Goal: Task Accomplishment & Management: Manage account settings

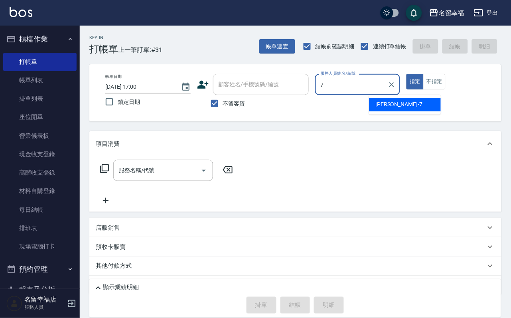
type input "瑜瑜-7"
type button "true"
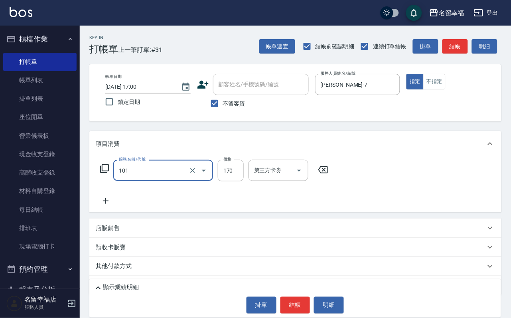
type input "洗髮(101)"
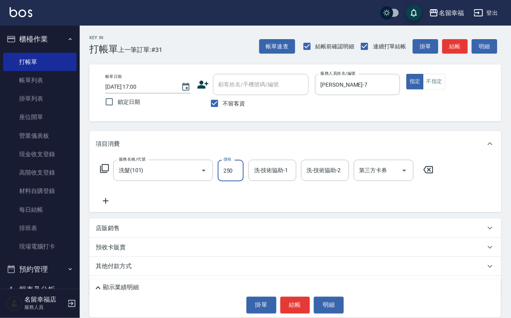
type input "250"
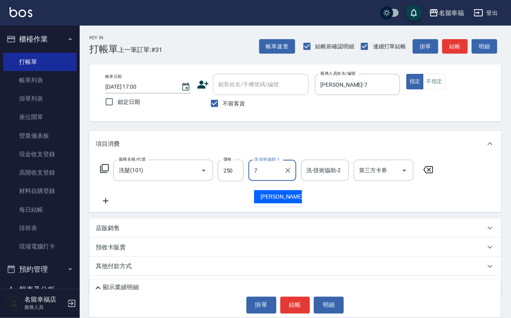
type input "瑜瑜-7"
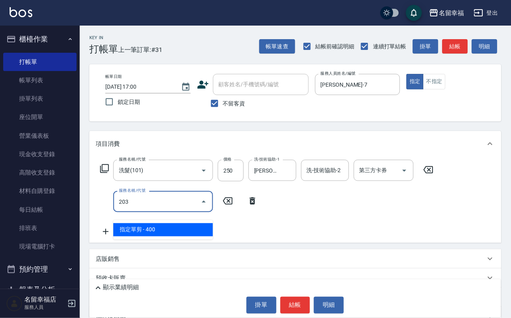
type input "指定單剪(203)"
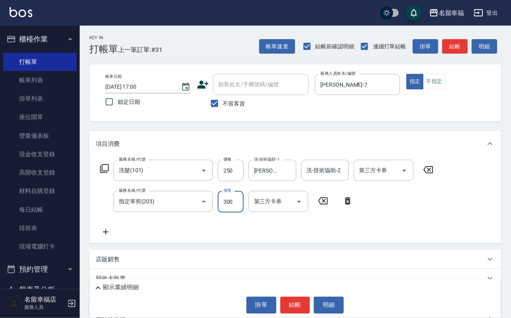
type input "300"
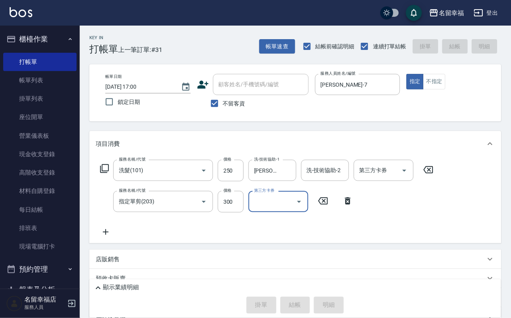
type input "2025/08/16 17:34"
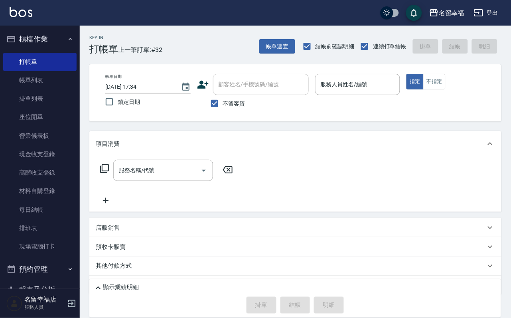
drag, startPoint x: 302, startPoint y: 219, endPoint x: 382, endPoint y: 169, distance: 95.0
click at [309, 208] on div "服務名稱/代號 服務名稱/代號" at bounding box center [295, 183] width 412 height 55
click at [394, 83] on input "服務人員姓名/編號" at bounding box center [358, 84] width 78 height 14
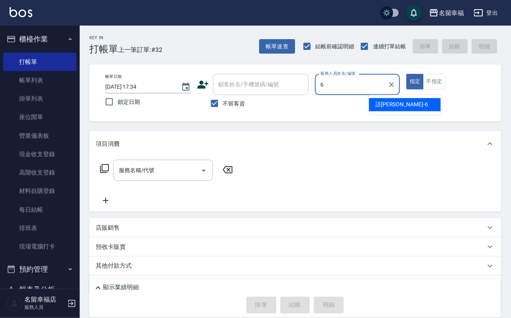
type input "語瑄-6"
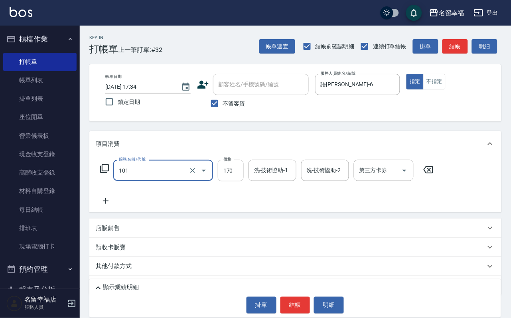
type input "洗髮(101)"
click at [232, 181] on input "170" at bounding box center [231, 171] width 26 height 22
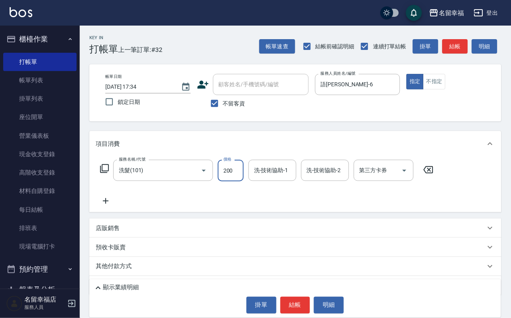
type input "200"
type input "語瑄-6"
click at [107, 173] on icon at bounding box center [105, 169] width 10 height 10
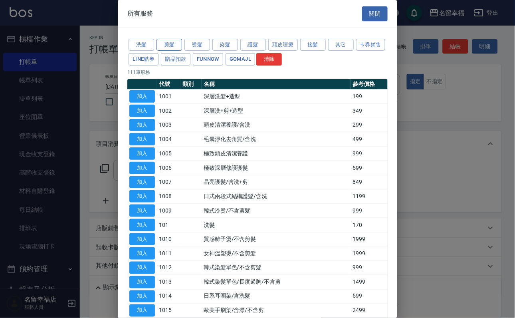
click at [159, 50] on button "剪髮" at bounding box center [169, 45] width 26 height 12
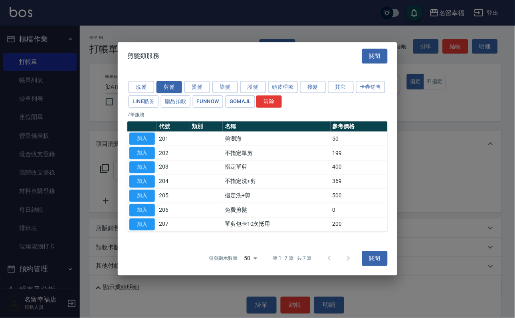
click at [138, 166] on button "加入" at bounding box center [142, 167] width 26 height 12
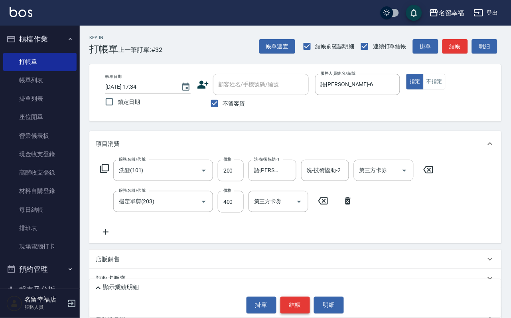
click at [299, 310] on button "結帳" at bounding box center [296, 305] width 30 height 17
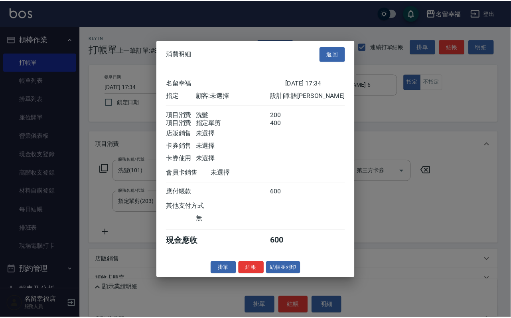
scroll to position [129, 0]
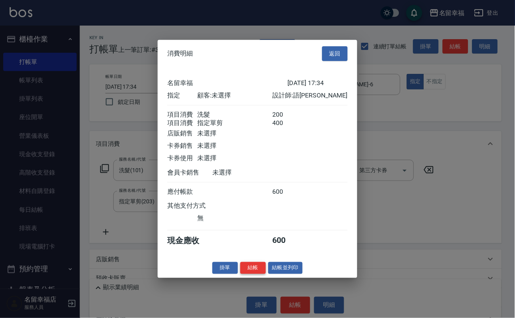
click at [252, 274] on button "結帳" at bounding box center [253, 267] width 26 height 12
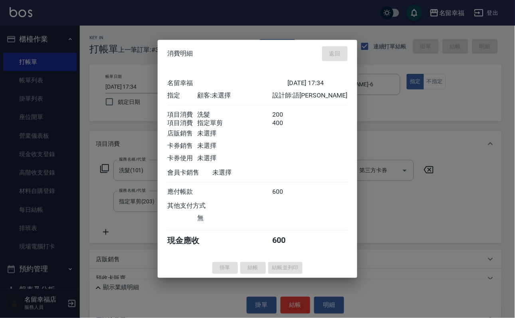
type input "2025/08/16 17:39"
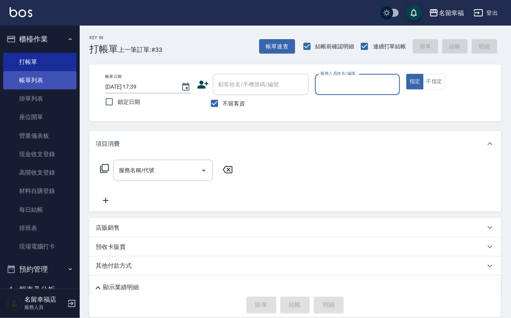
drag, startPoint x: 51, startPoint y: 81, endPoint x: 69, endPoint y: 88, distance: 19.6
click at [51, 80] on link "帳單列表" at bounding box center [39, 80] width 73 height 18
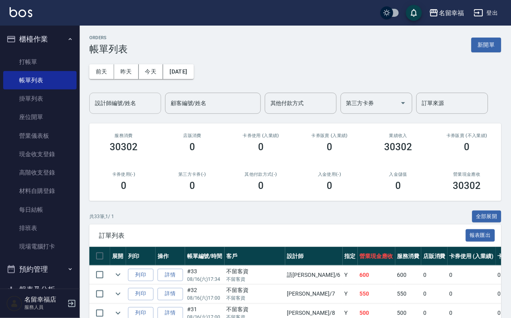
click at [117, 102] on input "設計師編號/姓名" at bounding box center [125, 103] width 65 height 14
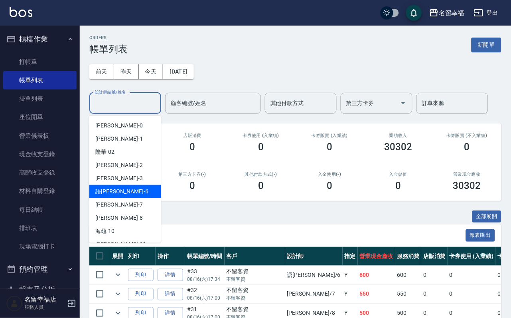
click at [127, 193] on div "語瑄 -6" at bounding box center [125, 191] width 72 height 13
type input "語瑄-6"
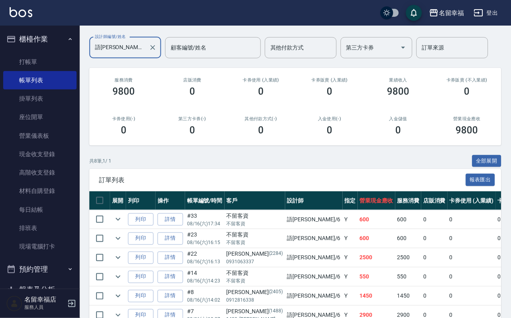
scroll to position [180, 0]
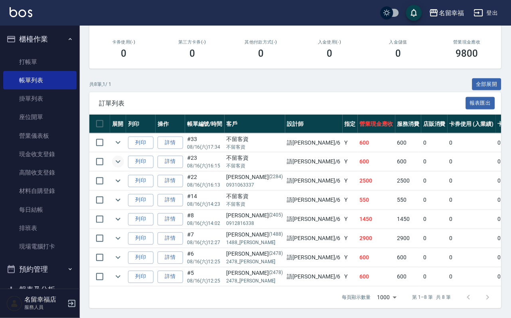
click at [123, 157] on icon "expand row" at bounding box center [118, 162] width 10 height 10
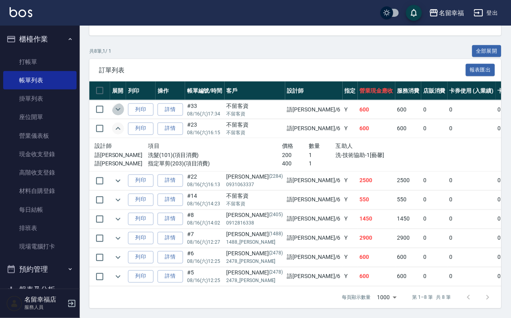
click at [123, 114] on icon "expand row" at bounding box center [118, 110] width 10 height 10
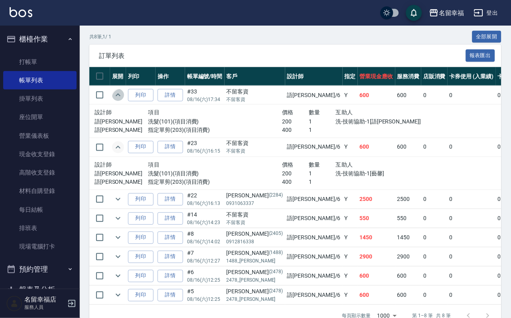
click at [123, 100] on icon "expand row" at bounding box center [118, 95] width 10 height 10
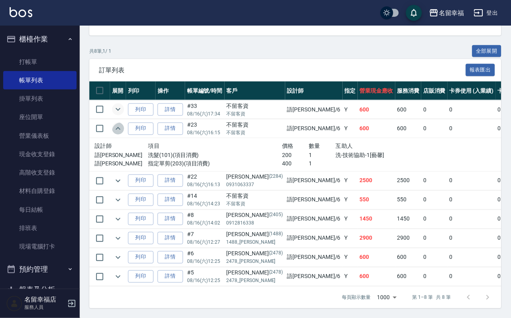
click at [121, 130] on icon "expand row" at bounding box center [118, 128] width 5 height 3
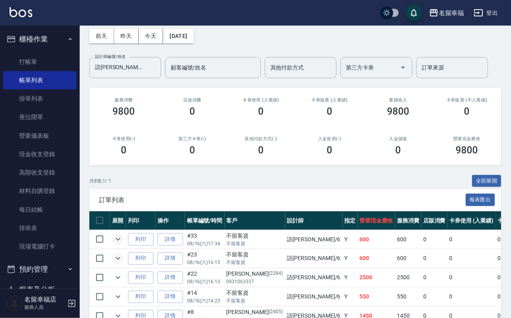
scroll to position [120, 0]
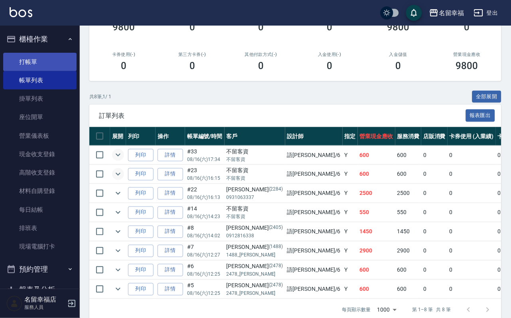
click at [39, 71] on link "打帳單" at bounding box center [39, 62] width 73 height 18
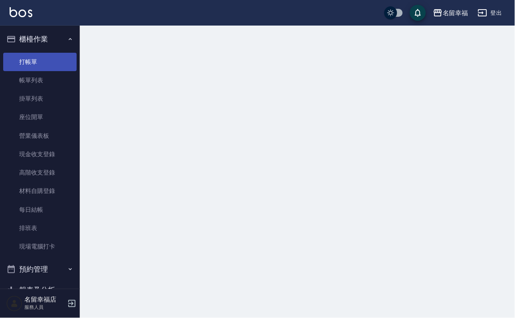
click at [39, 71] on link "打帳單" at bounding box center [39, 62] width 73 height 18
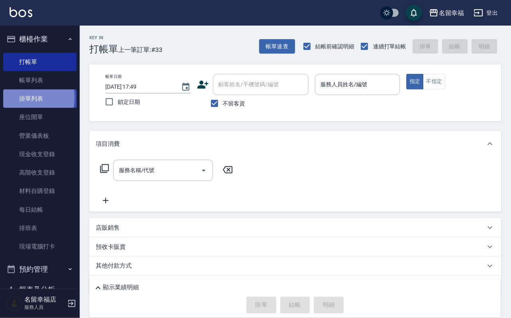
click at [27, 89] on link "帳單列表" at bounding box center [39, 80] width 73 height 18
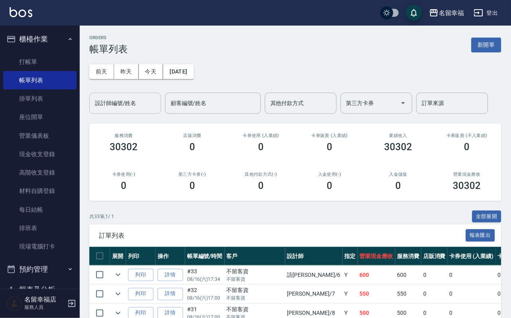
click at [143, 109] on input "設計師編號/姓名" at bounding box center [125, 103] width 65 height 14
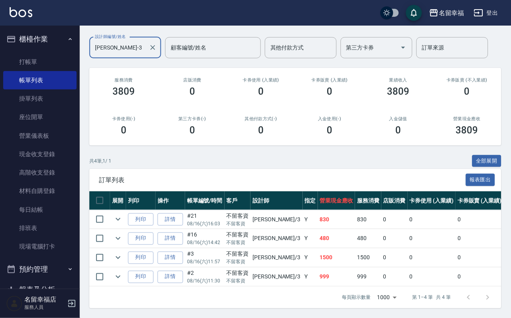
scroll to position [118, 0]
type input "晉瑋-3"
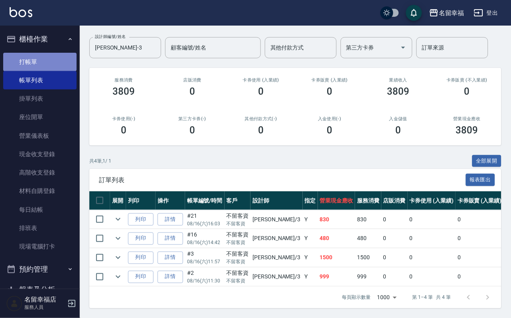
click at [56, 67] on link "打帳單" at bounding box center [39, 62] width 73 height 18
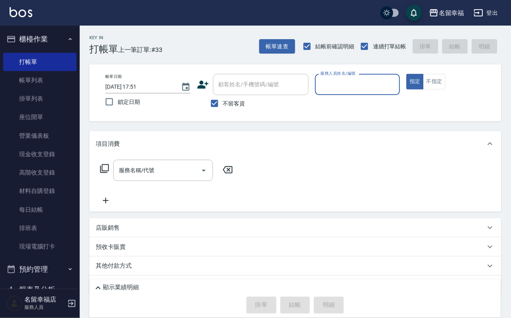
click at [379, 81] on input "服務人員姓名/編號" at bounding box center [358, 84] width 78 height 14
type input "晉瑋-3"
type button "true"
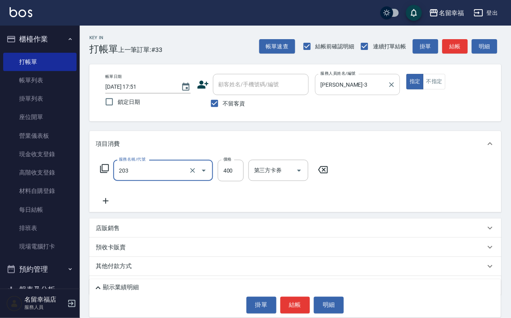
type input "指定單剪(203)"
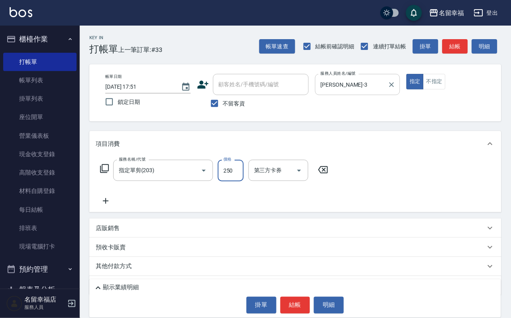
type input "250"
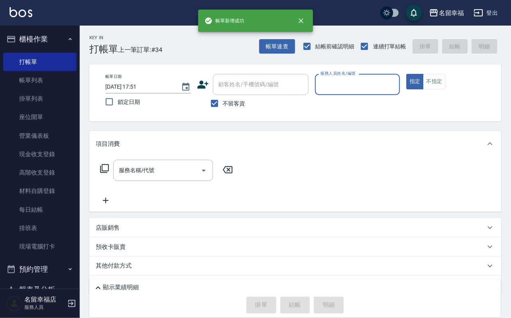
click at [235, 101] on label "不留客資" at bounding box center [225, 103] width 39 height 17
click at [223, 101] on input "不留客資" at bounding box center [214, 103] width 17 height 17
checkbox input "false"
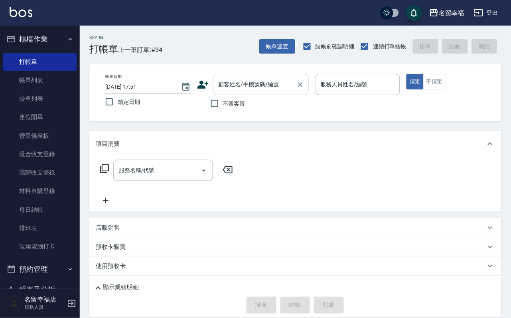
click at [241, 88] on input "顧客姓名/手機號碼/編號" at bounding box center [255, 84] width 77 height 14
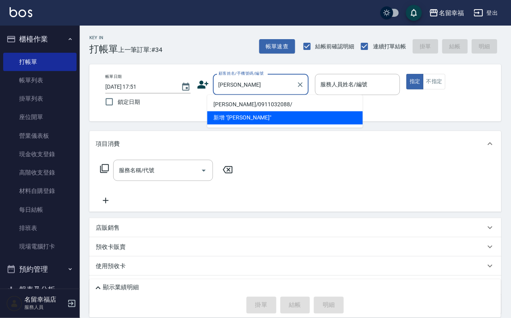
type input "李佳薇/0911032088/"
type input "晉瑋-3"
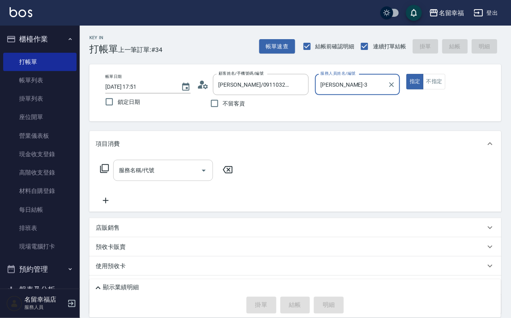
click at [197, 170] on input "服務名稱/代號" at bounding box center [157, 170] width 81 height 14
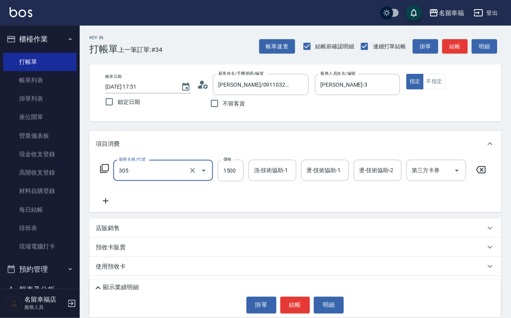
type input "設計燙髮1500(305)"
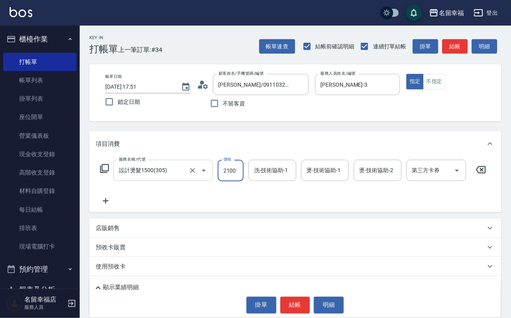
scroll to position [0, 0]
type input "2100"
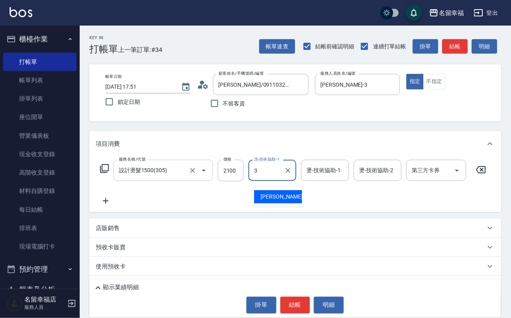
type input "晉瑋-3"
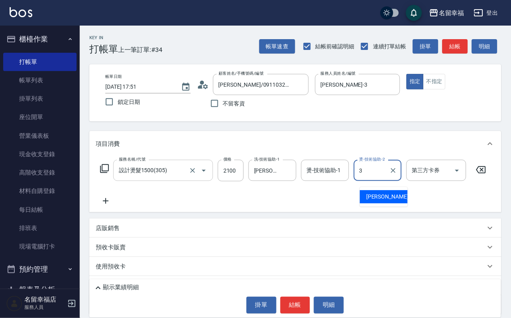
type input "晉瑋-3"
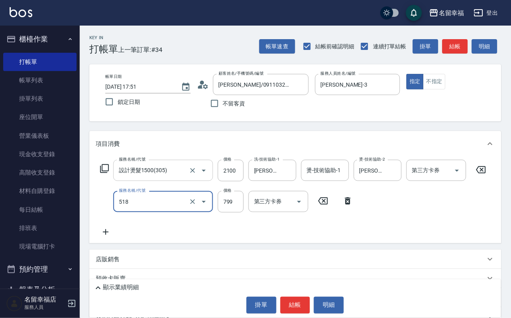
type input "水光針護髮(518)"
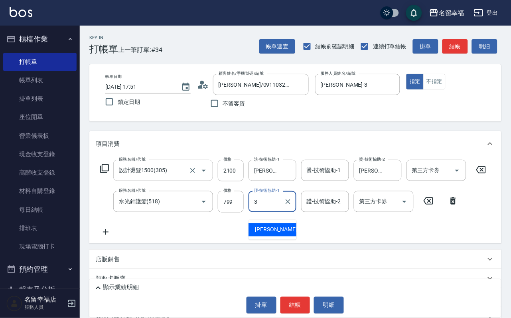
type input "晉瑋-3"
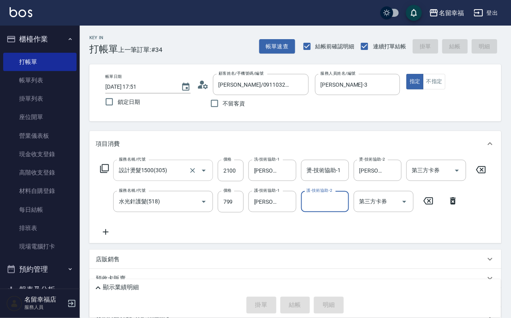
type input "2025/08/16 17:53"
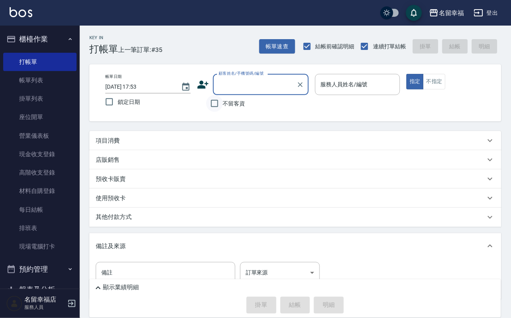
click at [214, 96] on input "不留客資" at bounding box center [214, 103] width 17 height 17
checkbox input "true"
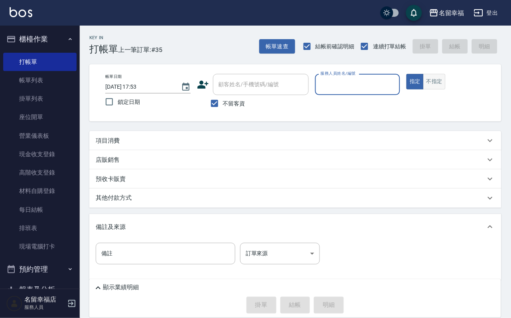
click at [446, 89] on button "不指定" at bounding box center [435, 82] width 22 height 16
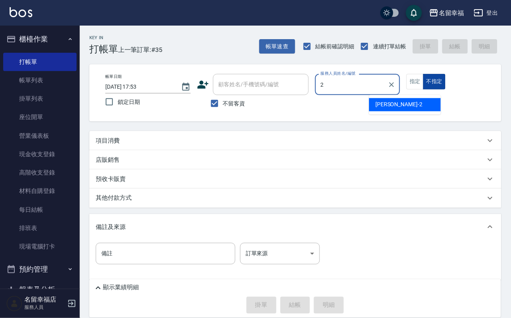
type input "碧涵-2"
type button "false"
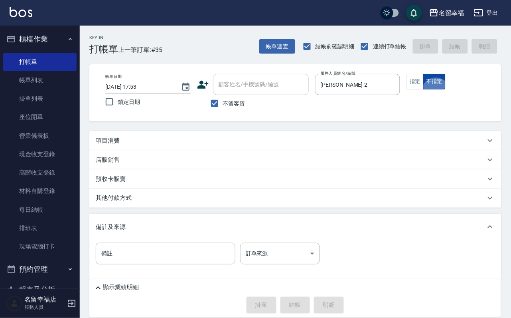
click at [424, 74] on button "不指定" at bounding box center [435, 82] width 22 height 16
click at [487, 145] on icon at bounding box center [491, 141] width 10 height 10
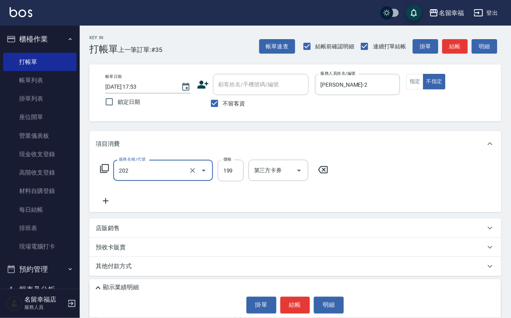
type input "不指定單剪(202)"
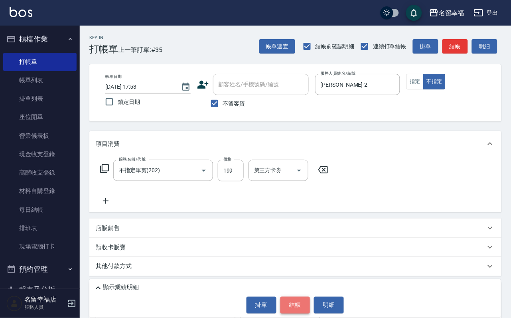
drag, startPoint x: 299, startPoint y: 312, endPoint x: 297, endPoint y: 307, distance: 5.2
click at [299, 311] on button "結帳" at bounding box center [296, 305] width 30 height 17
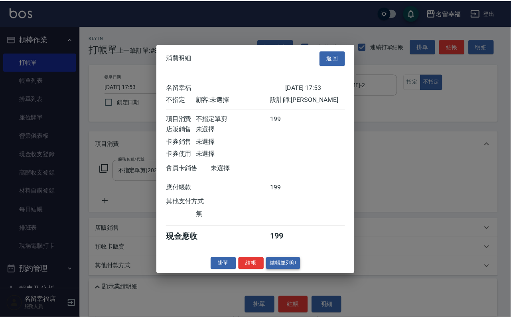
scroll to position [113, 0]
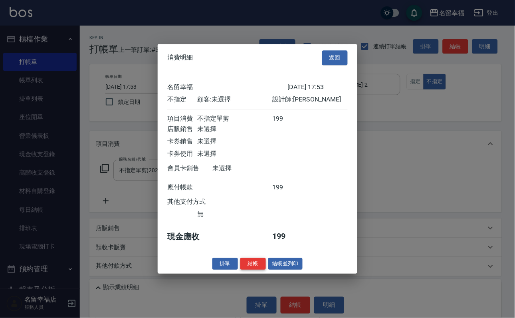
click at [250, 270] on button "結帳" at bounding box center [253, 263] width 26 height 12
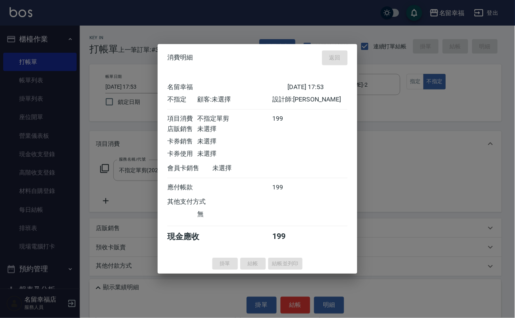
type input "2025/08/16 18:15"
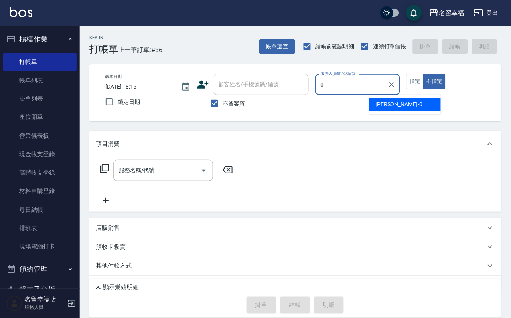
type input "小靜-0"
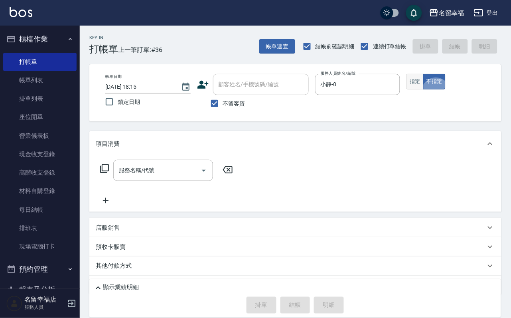
click at [424, 89] on button "指定" at bounding box center [415, 82] width 17 height 16
click at [103, 173] on icon at bounding box center [105, 169] width 10 height 10
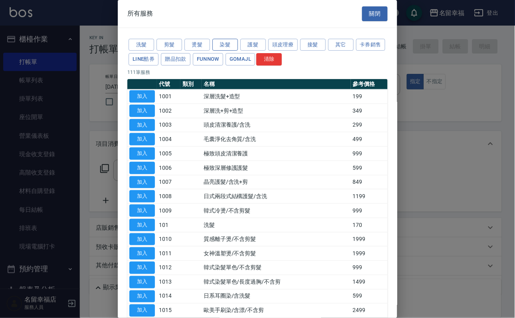
click at [234, 47] on button "染髮" at bounding box center [225, 45] width 26 height 12
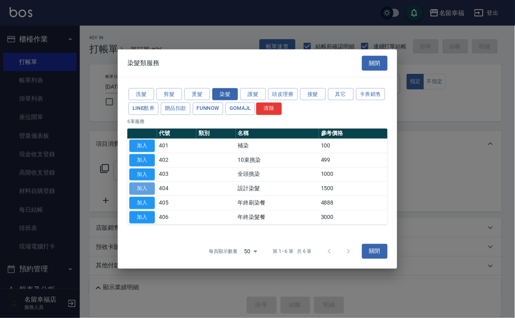
click at [137, 195] on button "加入" at bounding box center [142, 188] width 26 height 12
type input "設計染髮(404)"
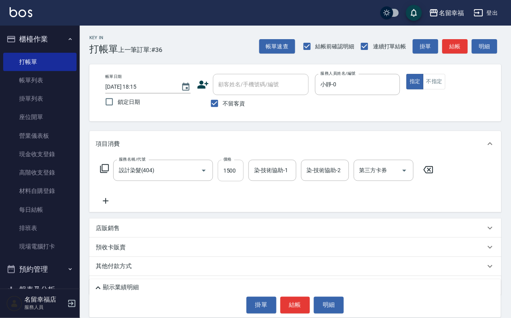
click at [244, 173] on input "1500" at bounding box center [231, 171] width 26 height 22
type input "999"
type input "小靜-0"
click at [105, 173] on icon at bounding box center [105, 169] width 10 height 10
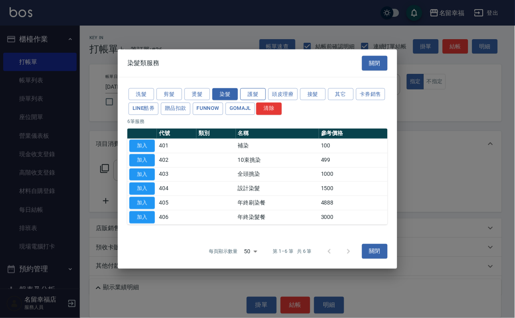
click at [252, 88] on button "護髮" at bounding box center [253, 94] width 26 height 12
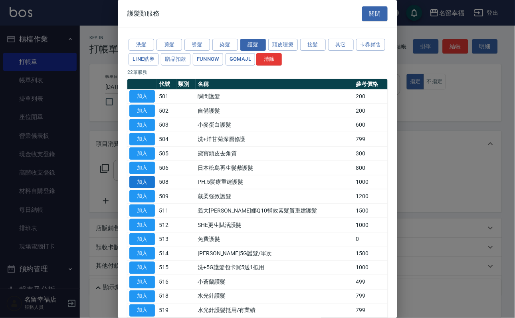
click at [150, 188] on button "加入" at bounding box center [142, 182] width 26 height 12
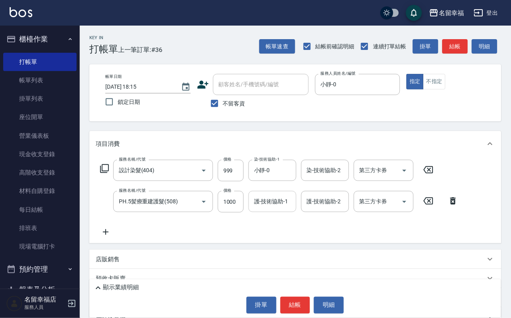
click at [277, 212] on div "護-技術協助-1" at bounding box center [273, 201] width 48 height 21
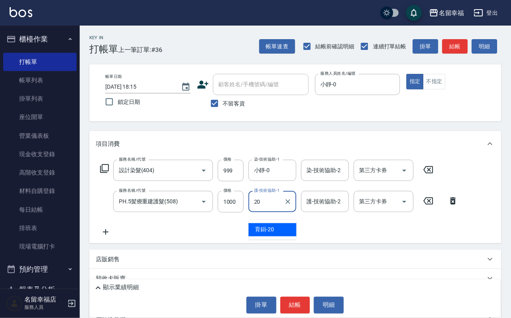
type input "育鋗-20"
click at [109, 173] on icon at bounding box center [105, 169] width 10 height 10
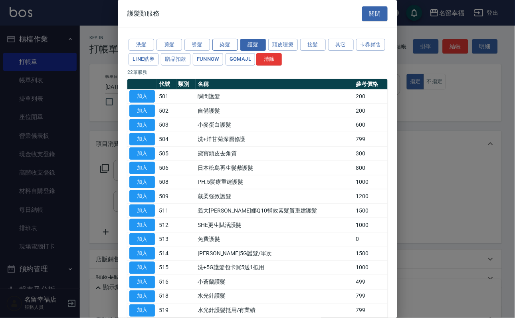
click at [222, 44] on button "染髮" at bounding box center [225, 45] width 26 height 12
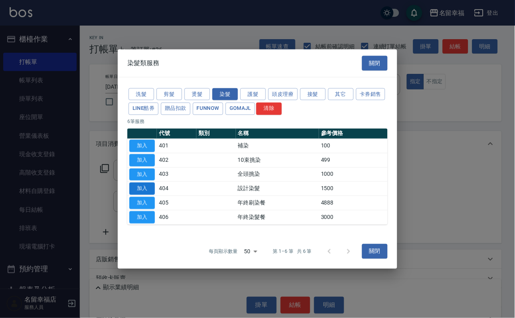
click at [146, 195] on button "加入" at bounding box center [142, 188] width 26 height 12
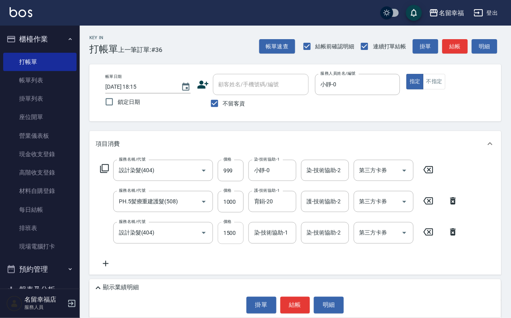
click at [236, 239] on input "1500" at bounding box center [231, 233] width 26 height 22
type input "1600"
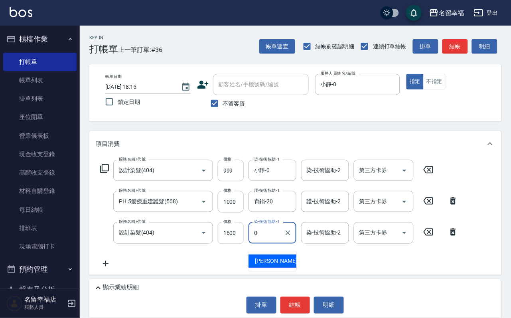
type input "小靜-0"
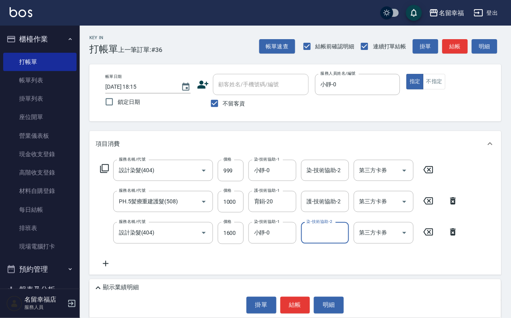
click at [109, 173] on icon at bounding box center [105, 169] width 10 height 10
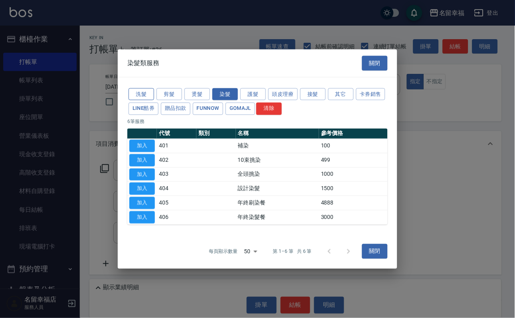
click at [145, 88] on button "洗髮" at bounding box center [142, 94] width 26 height 12
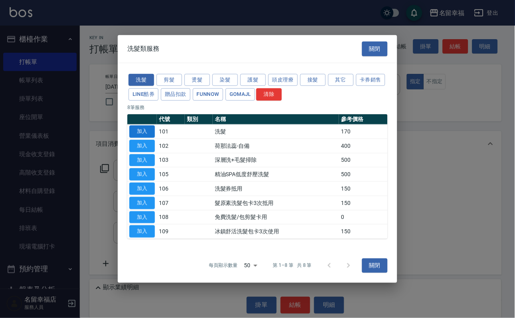
click at [150, 125] on button "加入" at bounding box center [142, 131] width 26 height 12
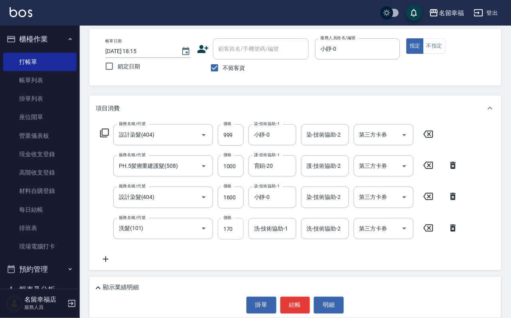
scroll to position [60, 0]
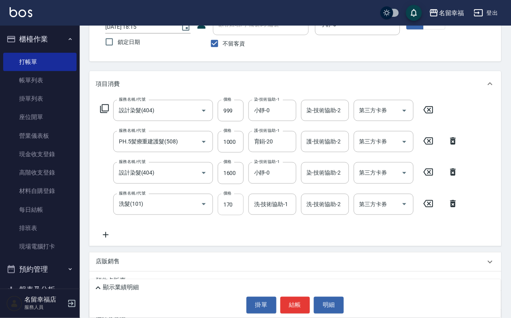
click at [236, 214] on input "170" at bounding box center [231, 205] width 26 height 22
type input "250"
type input "育鋗-20"
click at [107, 113] on icon at bounding box center [105, 109] width 10 height 10
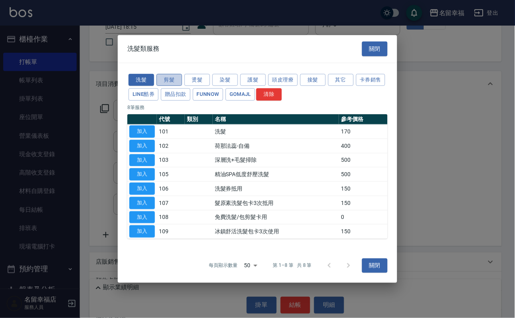
click at [174, 73] on button "剪髮" at bounding box center [169, 79] width 26 height 12
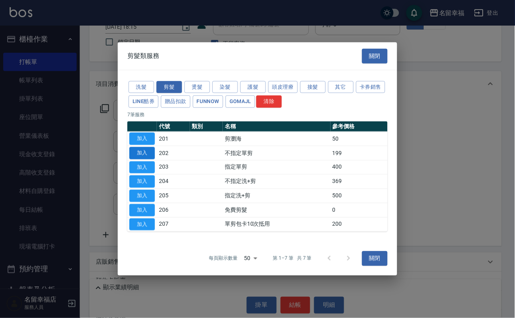
click at [142, 147] on button "加入" at bounding box center [142, 153] width 26 height 12
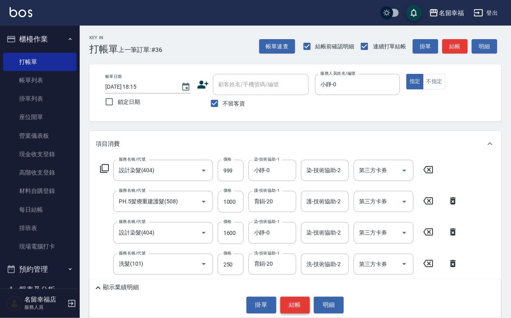
click at [295, 303] on button "結帳" at bounding box center [296, 305] width 30 height 17
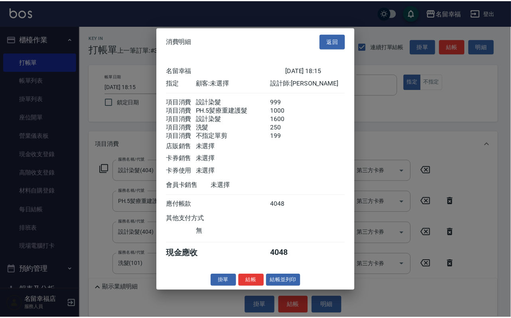
scroll to position [218, 0]
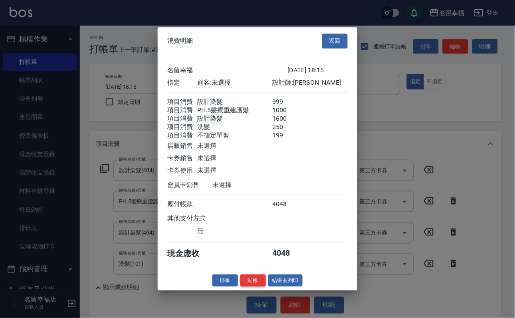
click at [251, 287] on button "結帳" at bounding box center [253, 280] width 26 height 12
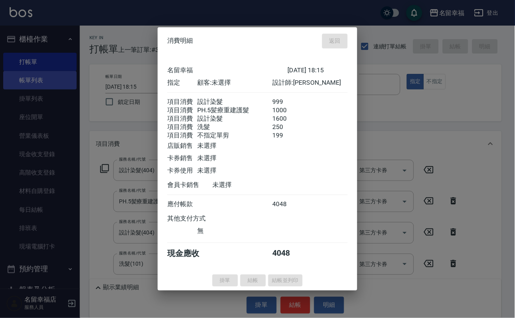
type input "2025/08/16 18:23"
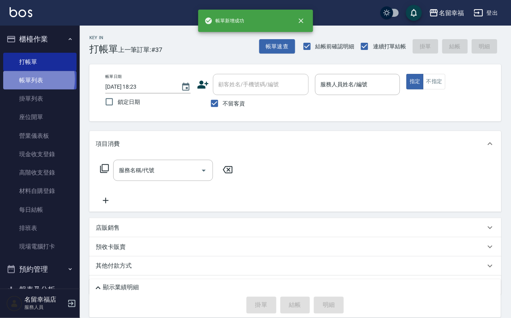
click at [26, 83] on link "帳單列表" at bounding box center [39, 80] width 73 height 18
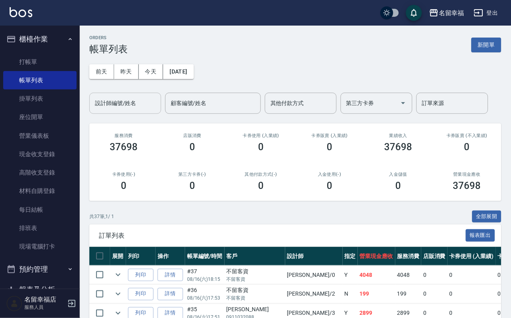
click at [109, 103] on input "設計師編號/姓名" at bounding box center [125, 103] width 65 height 14
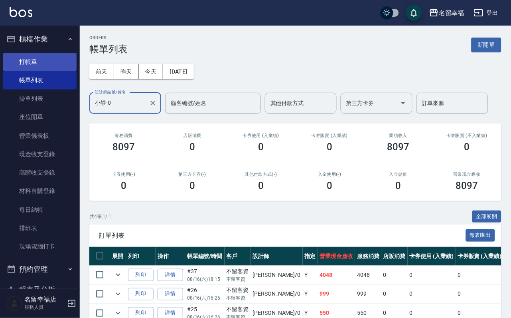
type input "小靜-0"
click at [31, 62] on link "打帳單" at bounding box center [39, 62] width 73 height 18
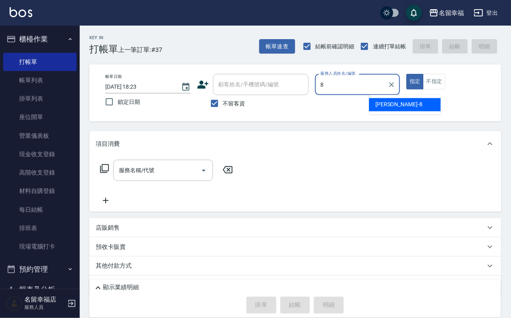
type input "詩婷-8"
type button "true"
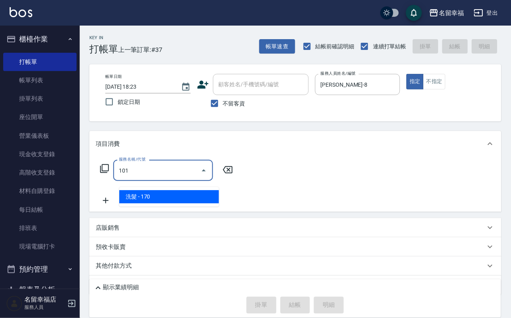
type input "洗髮(101)"
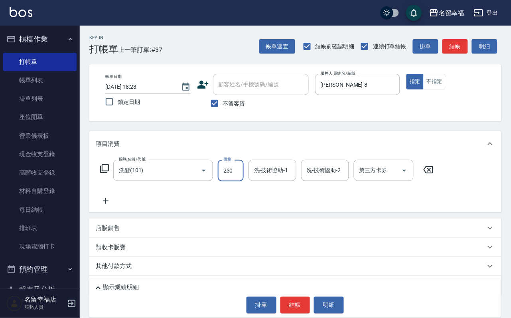
type input "230"
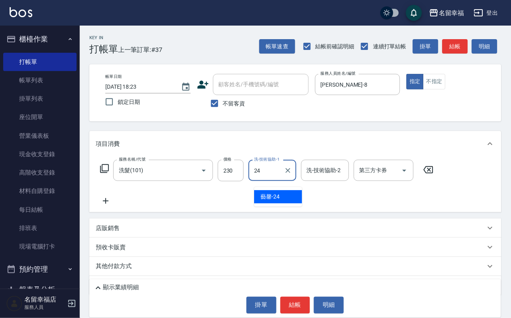
type input "藝馨-24"
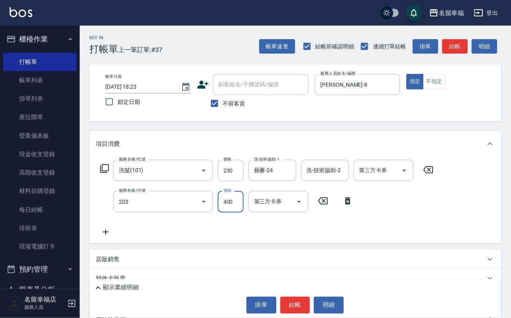
type input "指定單剪(203)"
type input "250"
drag, startPoint x: 293, startPoint y: 296, endPoint x: 293, endPoint y: 291, distance: 5.2
click at [293, 297] on button "結帳" at bounding box center [296, 305] width 30 height 17
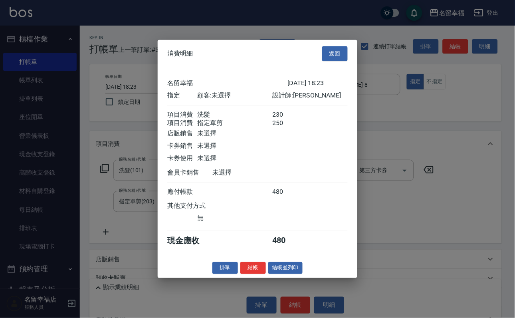
scroll to position [129, 0]
click at [247, 274] on button "結帳" at bounding box center [253, 267] width 26 height 12
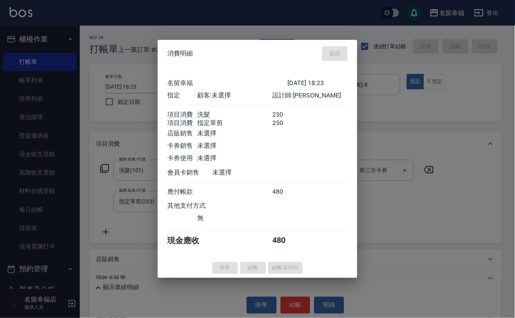
type input "2025/08/16 18:48"
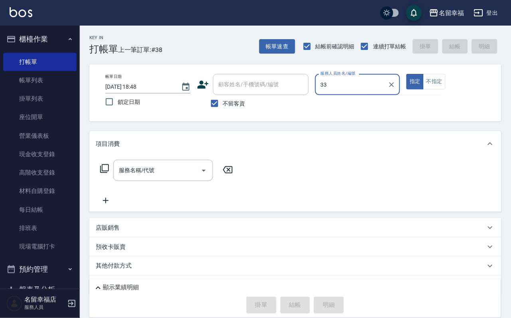
type input "33"
click at [407, 74] on button "指定" at bounding box center [415, 82] width 17 height 16
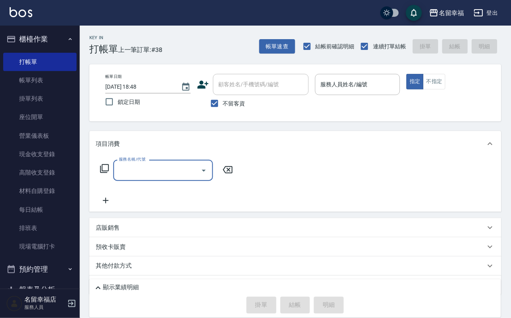
type input "3"
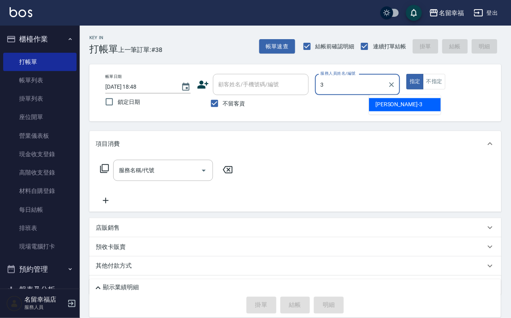
type input "晉瑋-3"
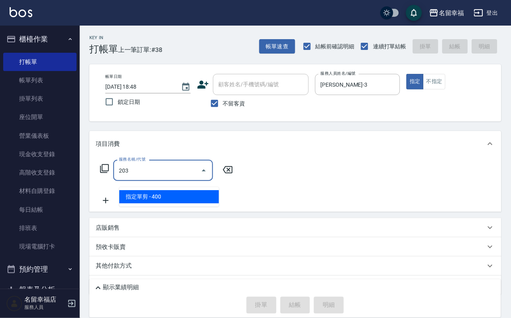
type input "指定單剪(203)"
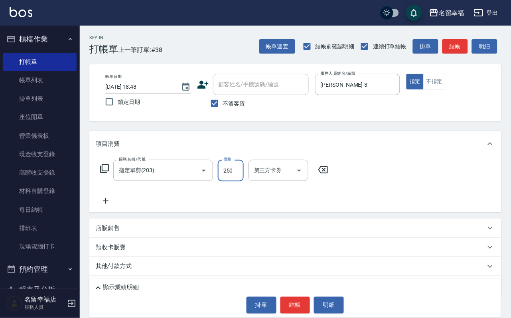
type input "250"
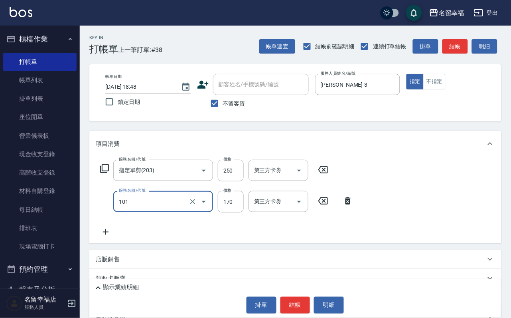
type input "洗髮(101)"
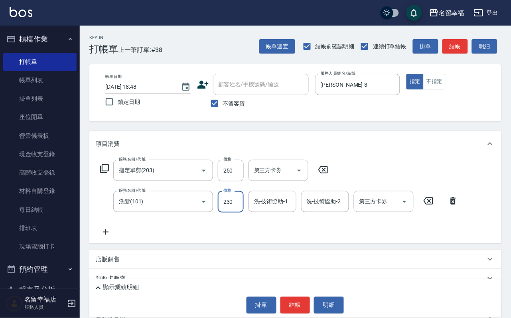
type input "230"
type input "晉瑋-3"
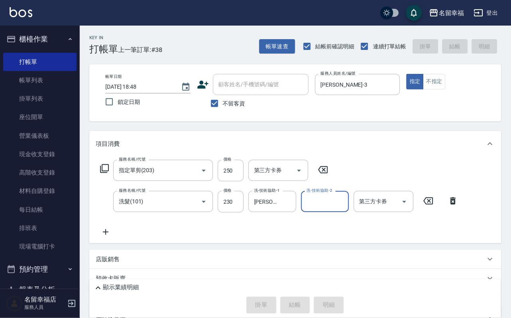
type input "2025/08/16 18:55"
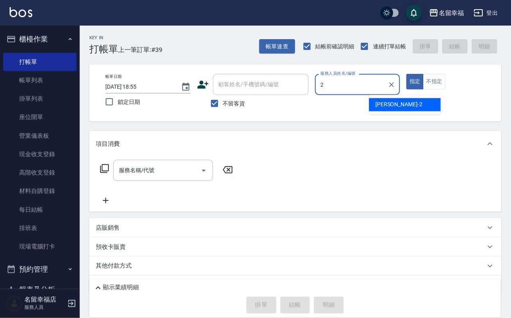
type input "碧涵-2"
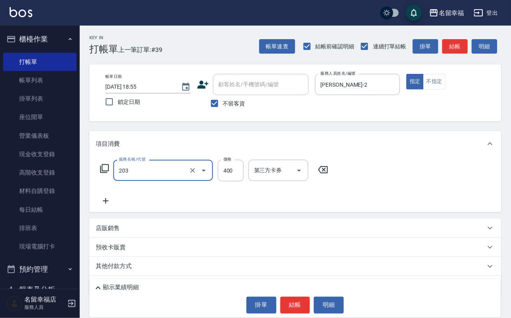
type input "指定單剪(203)"
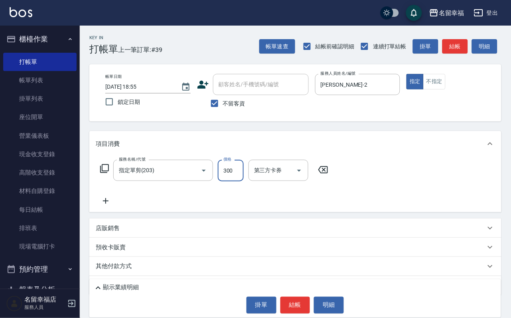
type input "300"
click at [298, 297] on button "結帳" at bounding box center [296, 305] width 30 height 17
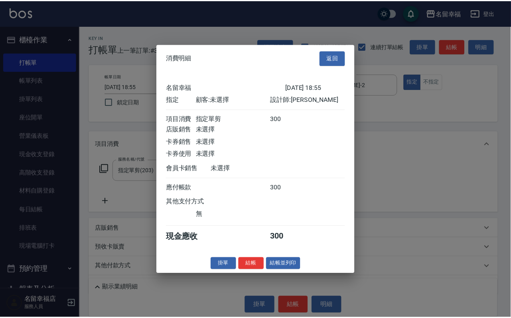
scroll to position [99, 0]
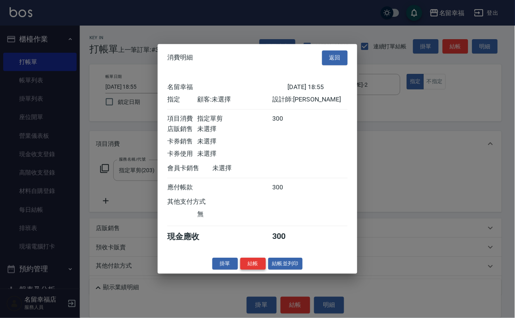
click at [240, 270] on button "結帳" at bounding box center [253, 263] width 26 height 12
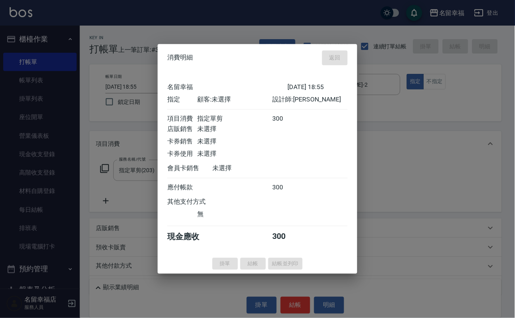
type input "2025/08/16 19:09"
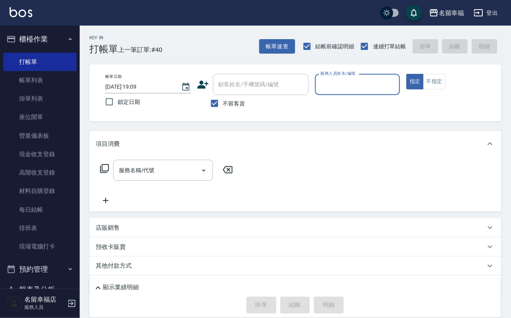
click at [397, 88] on input "服務人員姓名/編號" at bounding box center [358, 84] width 78 height 14
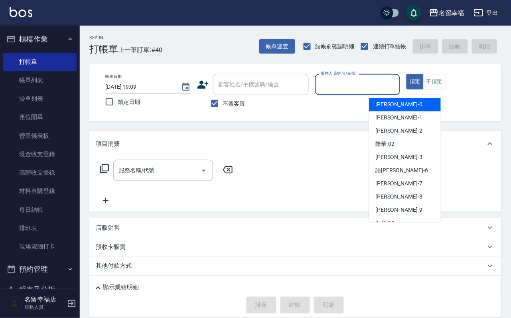
click at [425, 105] on div "小靜 -0" at bounding box center [405, 104] width 72 height 13
type input "小靜-0"
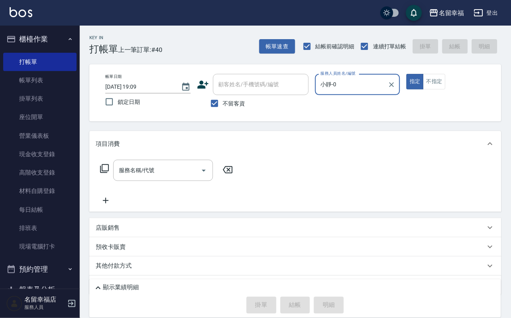
click at [397, 94] on div at bounding box center [391, 84] width 10 height 21
click at [395, 83] on icon "Clear" at bounding box center [392, 84] width 5 height 5
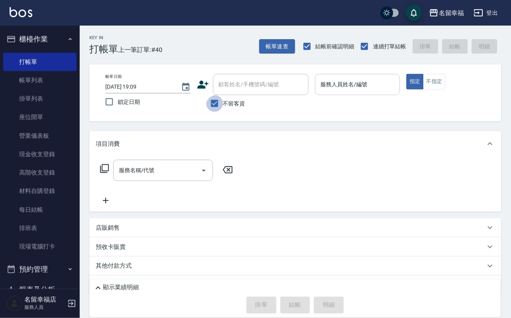
click at [213, 112] on input "不留客資" at bounding box center [214, 103] width 17 height 17
checkbox input "false"
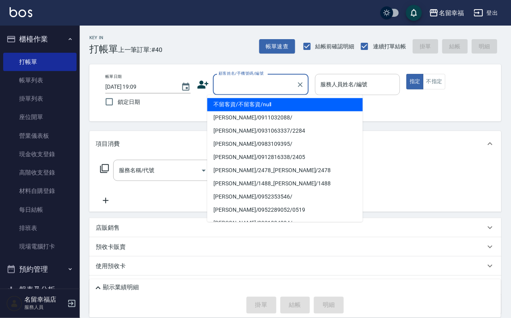
click at [228, 85] on input "顧客姓名/手機號碼/編號" at bounding box center [255, 84] width 77 height 14
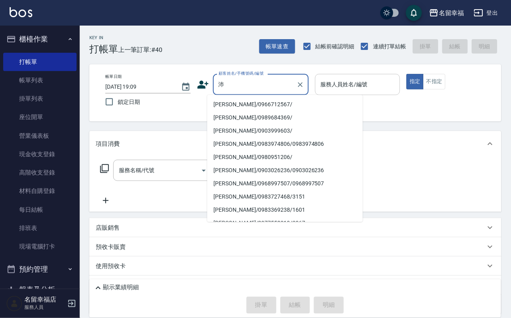
click at [229, 105] on li "許沛慈/0966712567/" at bounding box center [286, 104] width 156 height 13
type input "許沛慈/0966712567/"
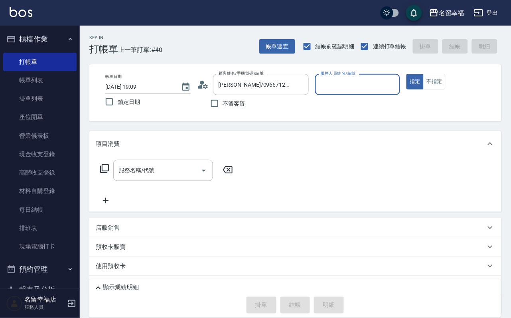
type input "語瑄-6"
click at [109, 173] on icon at bounding box center [105, 169] width 10 height 10
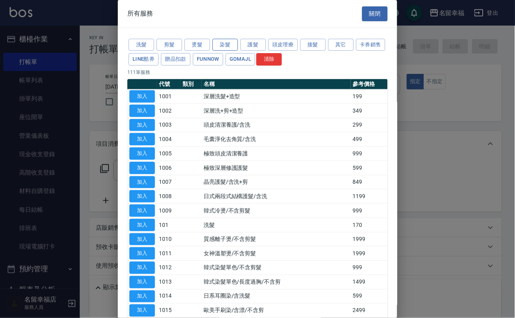
click at [226, 51] on button "染髮" at bounding box center [225, 45] width 26 height 12
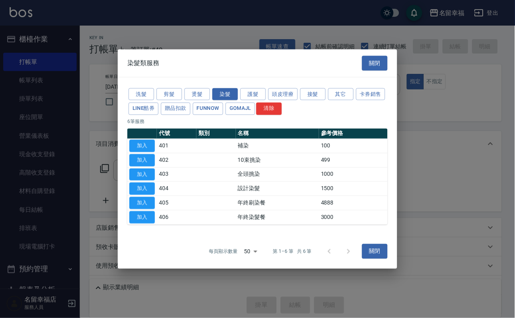
drag, startPoint x: 146, startPoint y: 199, endPoint x: 159, endPoint y: 202, distance: 13.1
click at [146, 195] on button "加入" at bounding box center [142, 188] width 26 height 12
type input "設計染髮(404)"
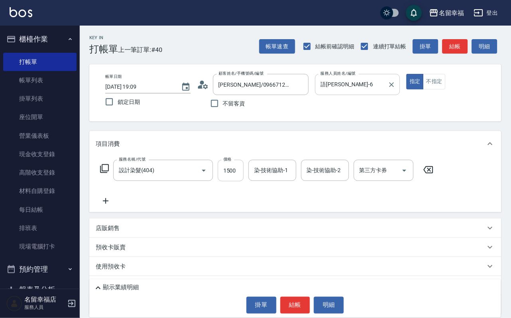
click at [241, 180] on input "1500" at bounding box center [231, 171] width 26 height 22
type input "1200"
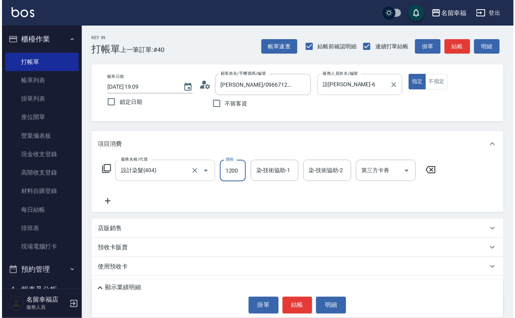
scroll to position [0, 0]
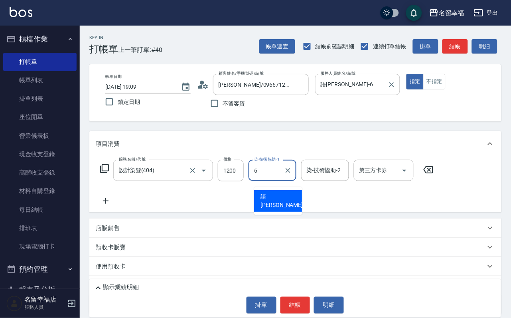
type input "語瑄-6"
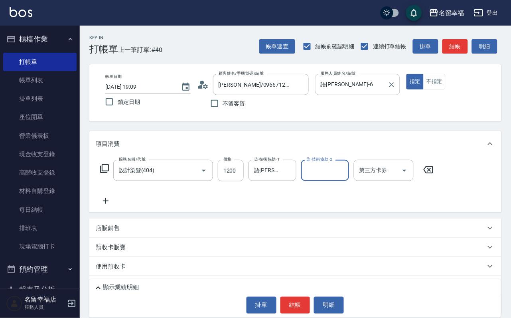
click at [105, 173] on icon at bounding box center [105, 169] width 10 height 10
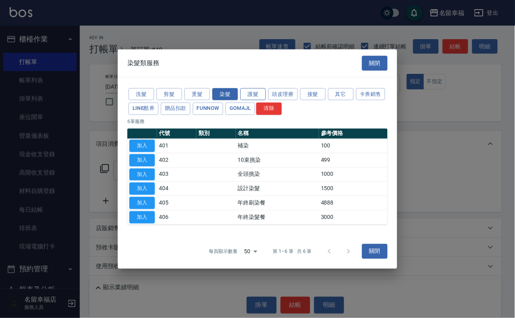
click at [254, 88] on button "護髮" at bounding box center [253, 94] width 26 height 12
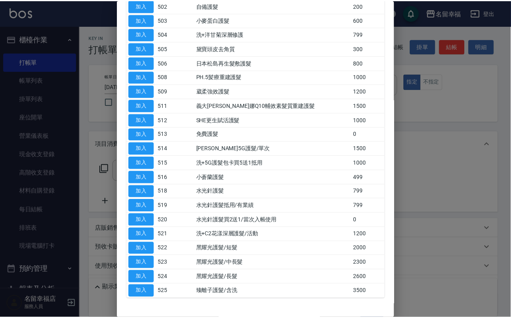
scroll to position [120, 0]
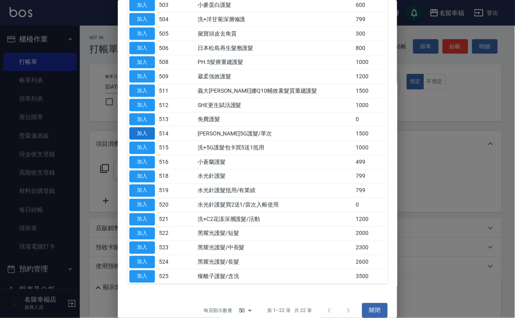
click at [149, 140] on button "加入" at bounding box center [142, 133] width 26 height 12
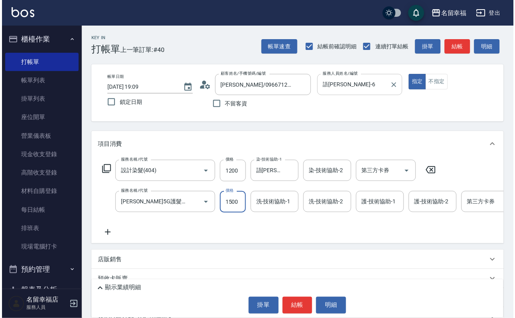
scroll to position [0, 0]
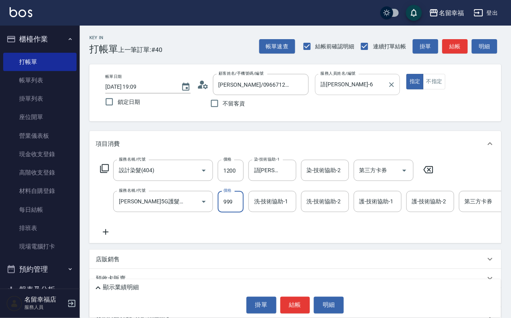
type input "999"
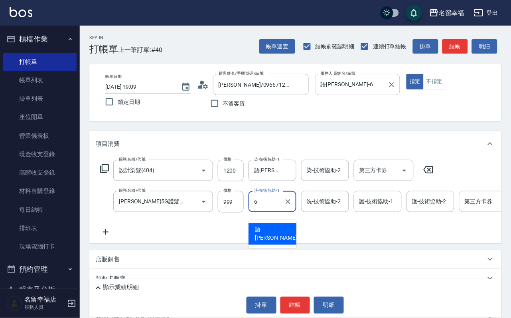
type input "語瑄-6"
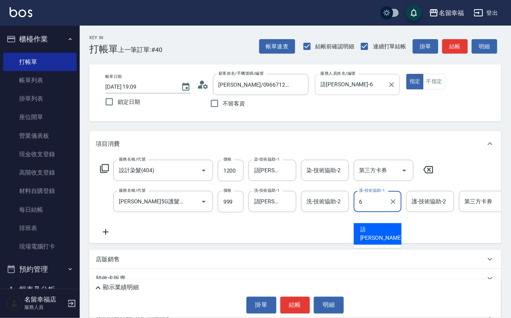
type input "語瑄-6"
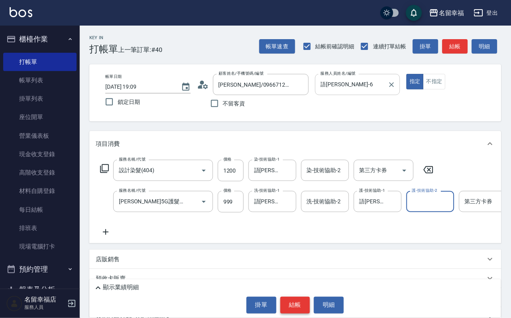
click at [301, 309] on button "結帳" at bounding box center [296, 305] width 30 height 17
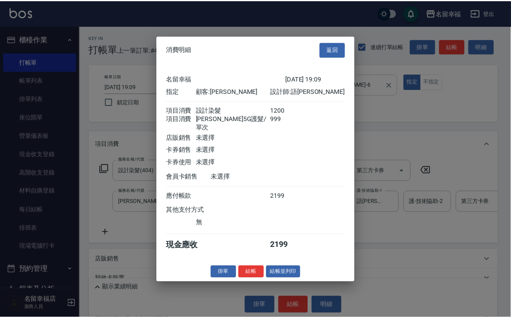
scroll to position [129, 0]
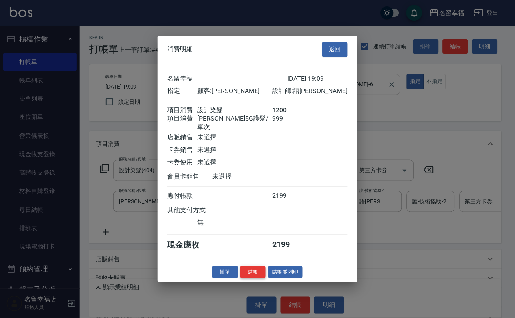
click at [243, 278] on button "結帳" at bounding box center [253, 272] width 26 height 12
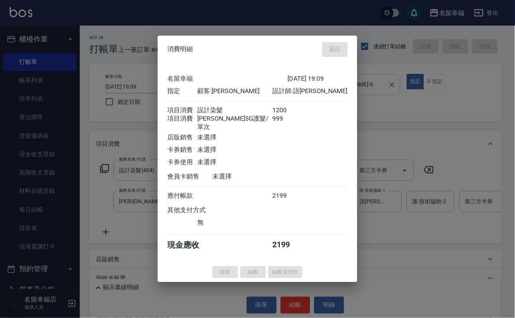
type input "2025/08/16 19:28"
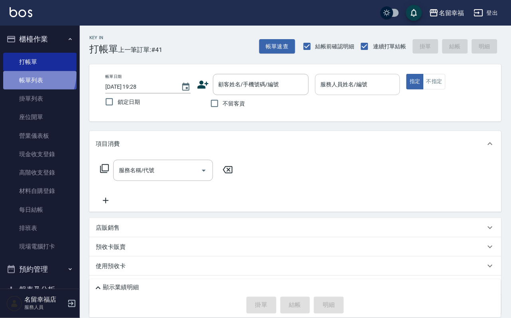
click at [24, 77] on link "帳單列表" at bounding box center [39, 80] width 73 height 18
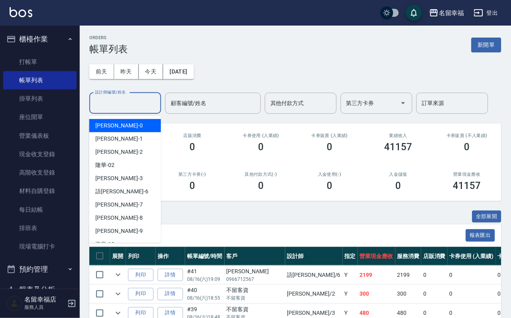
click at [106, 105] on input "設計師編號/姓名" at bounding box center [125, 103] width 65 height 14
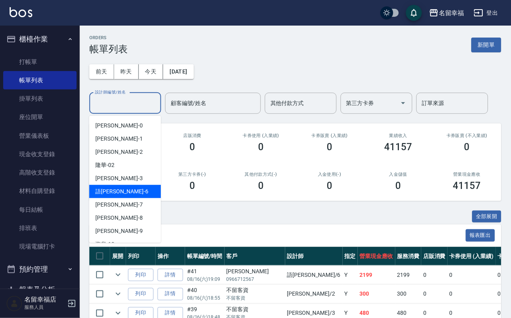
click at [128, 192] on div "語瑄 -6" at bounding box center [125, 191] width 72 height 13
click at [125, 109] on input "語瑄-6" at bounding box center [119, 103] width 53 height 14
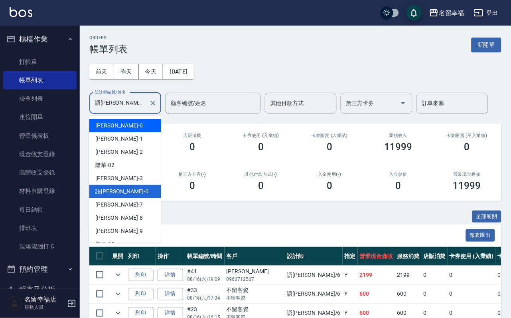
click at [120, 124] on div "小靜 -0" at bounding box center [125, 125] width 72 height 13
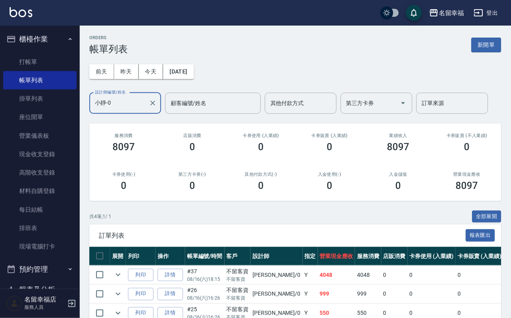
click at [116, 106] on input "小靜-0" at bounding box center [119, 103] width 53 height 14
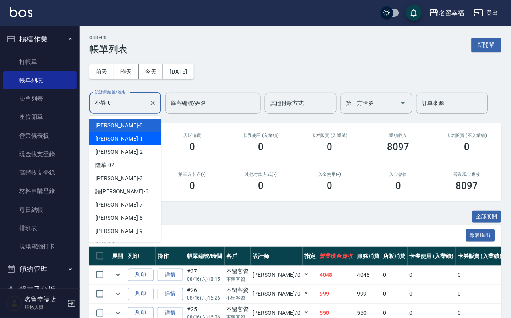
click at [123, 141] on div "珮瑜 -1" at bounding box center [125, 138] width 72 height 13
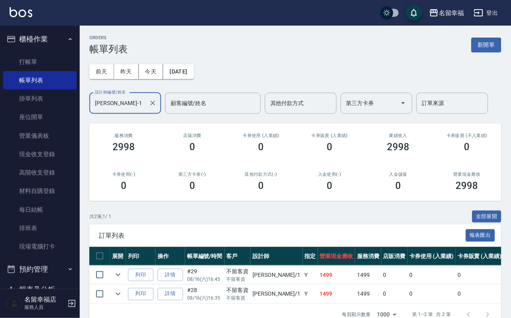
click at [132, 112] on div "珮瑜-1 設計師編號/姓名" at bounding box center [125, 103] width 72 height 21
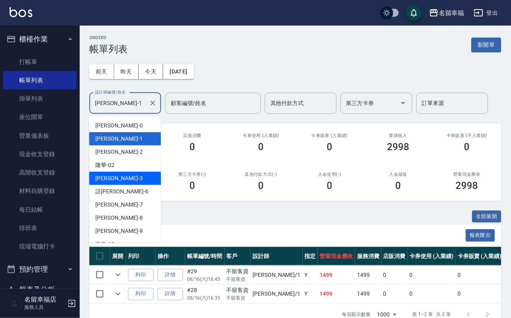
click at [111, 178] on span "晉瑋 -3" at bounding box center [119, 178] width 47 height 8
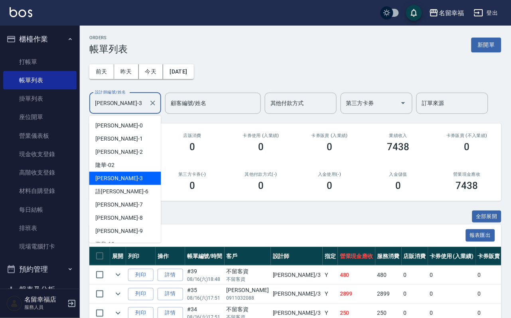
click at [119, 103] on input "晉瑋-3" at bounding box center [119, 103] width 53 height 14
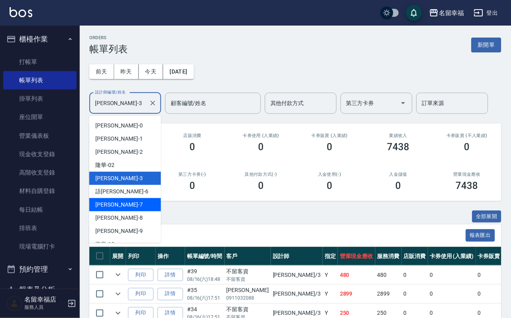
click at [118, 202] on div "瑜瑜 -7" at bounding box center [125, 204] width 72 height 13
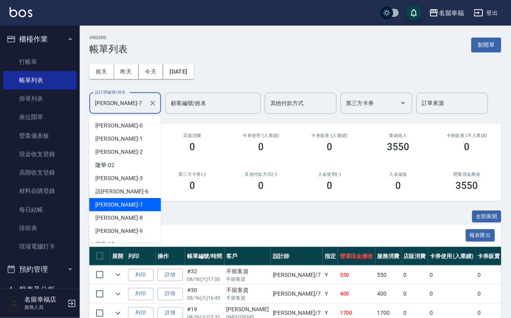
click at [132, 103] on input "瑜瑜-7" at bounding box center [119, 103] width 53 height 14
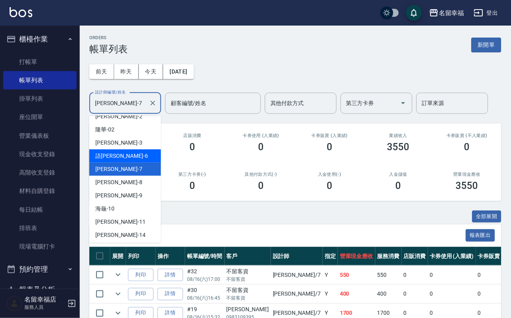
scroll to position [60, 0]
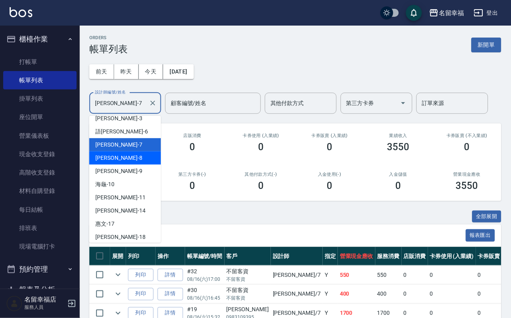
click at [129, 158] on div "詩婷 -8" at bounding box center [125, 157] width 72 height 13
type input "詩婷-8"
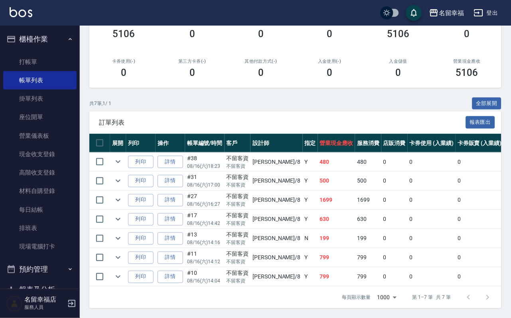
scroll to position [0, 0]
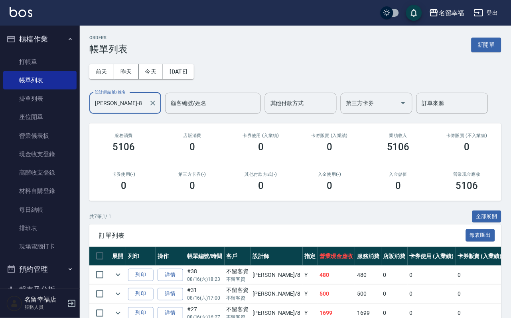
click at [126, 102] on input "詩婷-8" at bounding box center [119, 103] width 53 height 14
click at [123, 71] on button "昨天" at bounding box center [126, 71] width 25 height 15
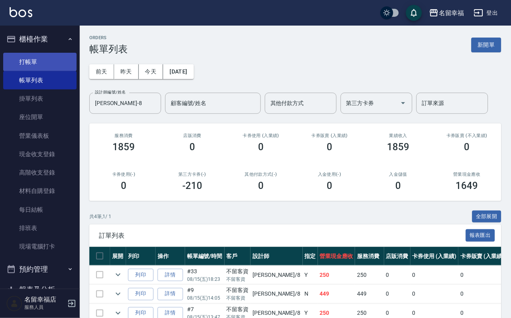
click at [35, 61] on link "打帳單" at bounding box center [39, 62] width 73 height 18
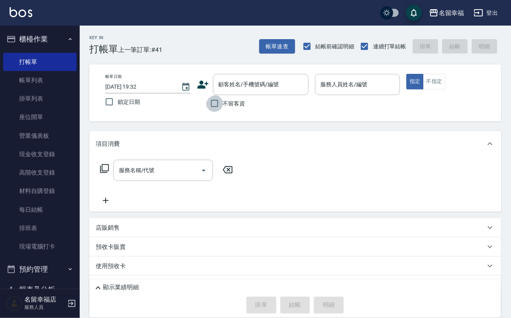
drag, startPoint x: 201, startPoint y: 111, endPoint x: 219, endPoint y: 102, distance: 19.8
click at [206, 111] on input "不留客資" at bounding box center [214, 103] width 17 height 17
checkbox input "true"
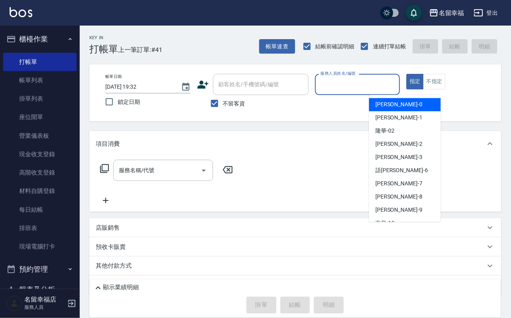
click at [397, 83] on input "服務人員姓名/編號" at bounding box center [358, 84] width 78 height 14
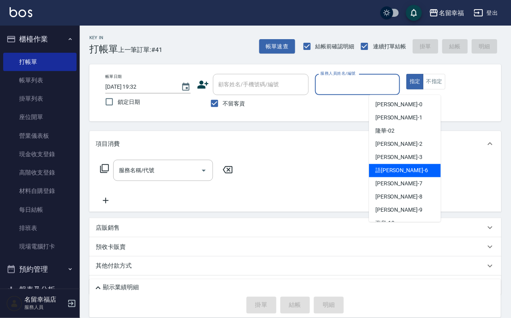
click at [404, 171] on div "語瑄 -6" at bounding box center [405, 170] width 72 height 13
type input "語瑄-6"
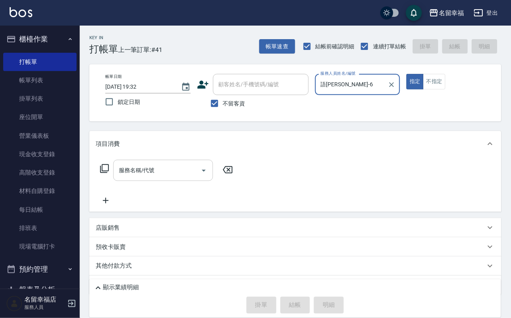
click at [168, 170] on input "服務名稱/代號" at bounding box center [157, 170] width 81 height 14
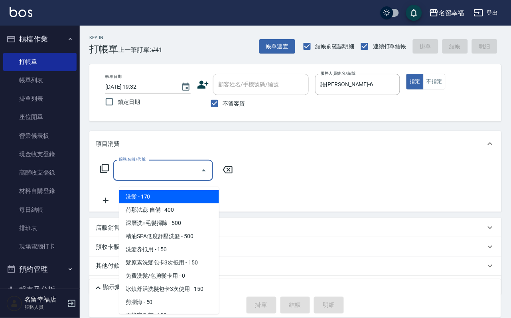
click at [175, 198] on span "洗髮 - 170" at bounding box center [169, 196] width 100 height 13
type input "洗髮(101)"
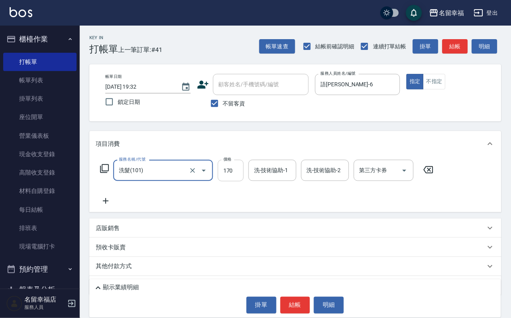
click at [236, 178] on input "170" at bounding box center [231, 171] width 26 height 22
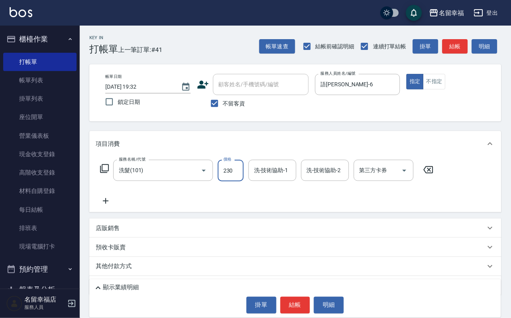
type input "230"
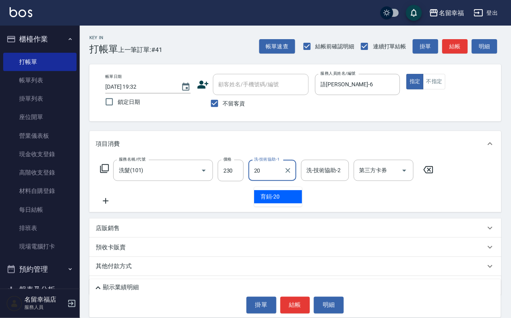
type input "育鋗-20"
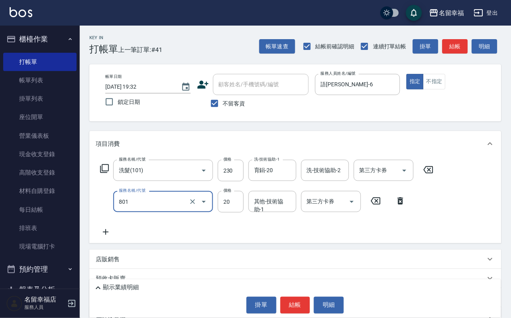
type input "潤絲(801)"
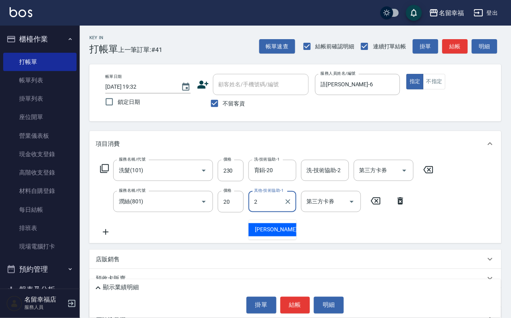
type input "碧涵-2"
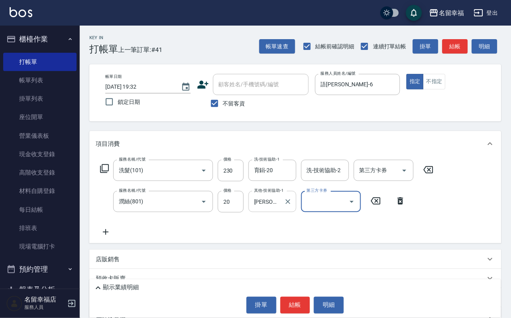
click at [295, 212] on div "碧涵-2 其他-技術協助-1" at bounding box center [273, 201] width 48 height 21
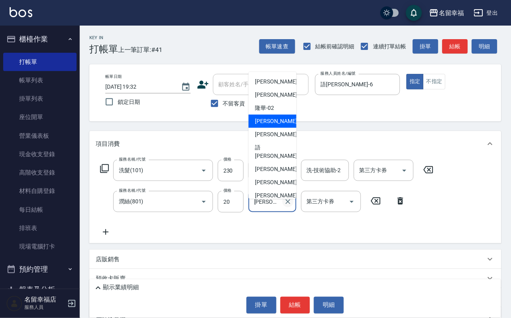
click at [287, 206] on icon "Clear" at bounding box center [288, 202] width 8 height 8
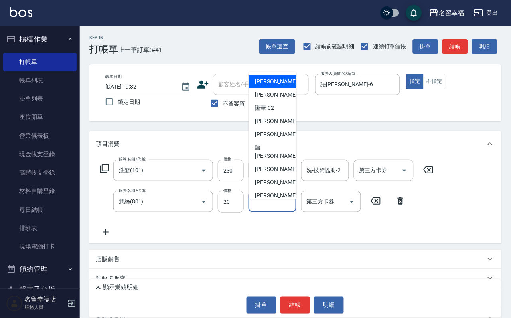
click at [273, 208] on input "其他-技術協助-1" at bounding box center [272, 201] width 41 height 14
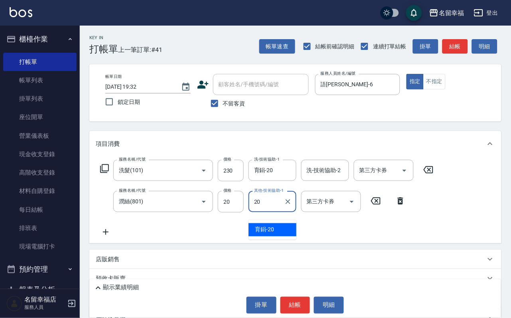
type input "育鋗-20"
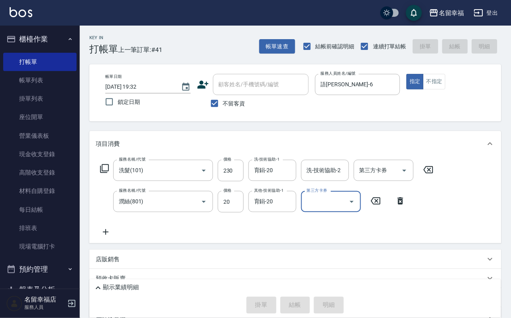
type input "2025/08/16 19:38"
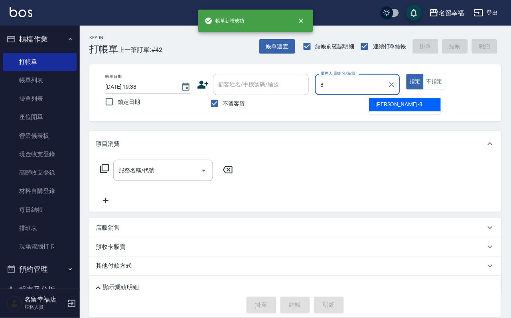
type input "詩婷-8"
type button "true"
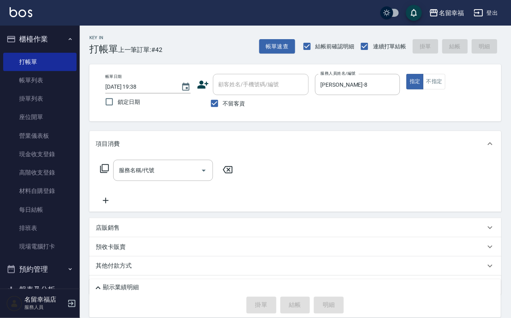
click at [238, 101] on label "不留客資" at bounding box center [225, 103] width 39 height 17
click at [223, 101] on input "不留客資" at bounding box center [214, 103] width 17 height 17
checkbox input "false"
click at [248, 92] on div "顧客姓名/手機號碼/編號" at bounding box center [261, 84] width 96 height 21
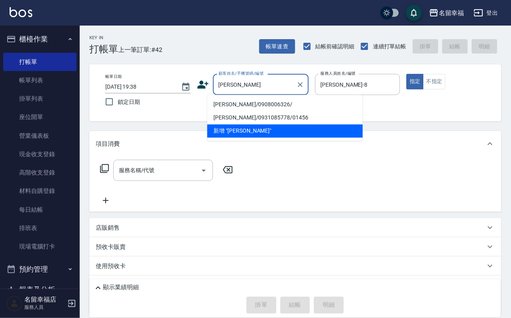
click at [232, 102] on li "楊瓊茵/0908006326/" at bounding box center [286, 104] width 156 height 13
type input "楊瓊茵/0908006326/"
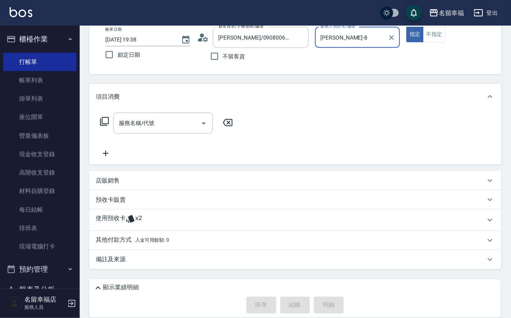
scroll to position [75, 0]
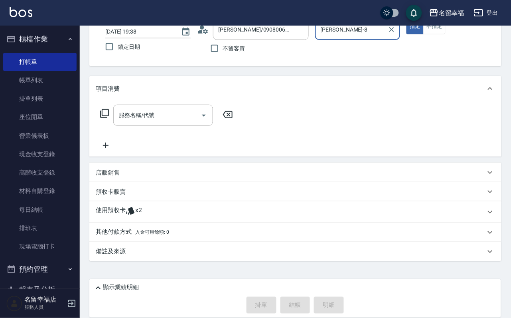
click at [195, 207] on div "使用預收卡 x2" at bounding box center [291, 212] width 390 height 12
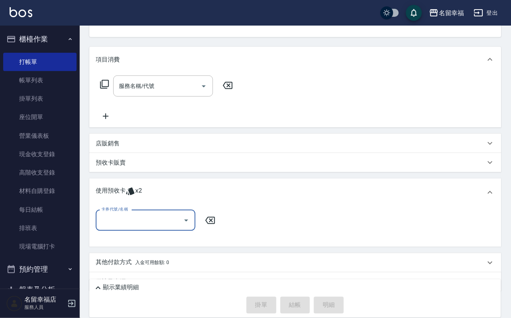
scroll to position [134, 0]
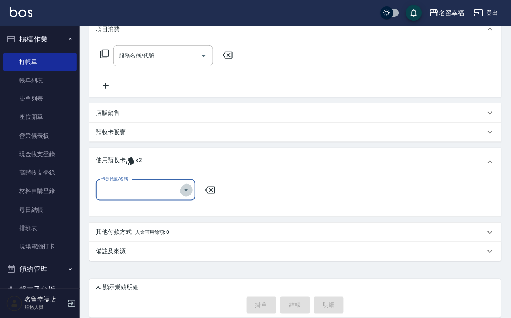
click at [187, 194] on icon "Open" at bounding box center [187, 190] width 10 height 10
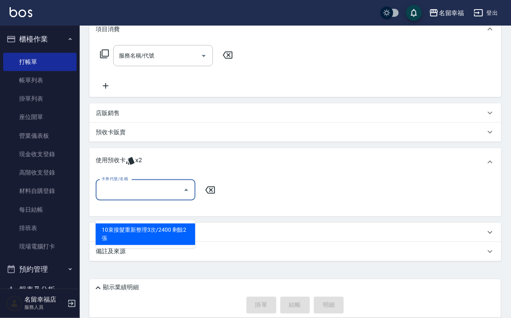
click at [176, 224] on div "10束接髮重新整理3次/2400 剩餘2張" at bounding box center [146, 235] width 100 height 22
type input "10束接髮重新整理3次/2400"
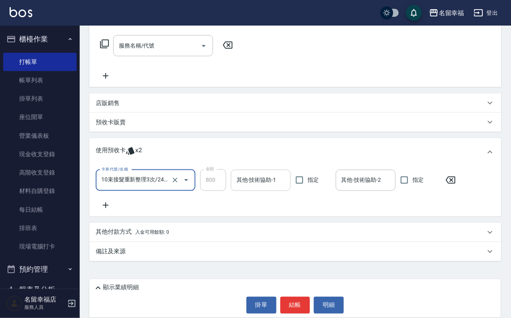
click at [264, 187] on input "其他-技術協助-1" at bounding box center [261, 180] width 53 height 14
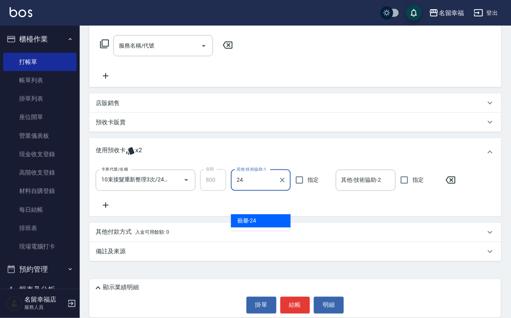
type input "藝馨-24"
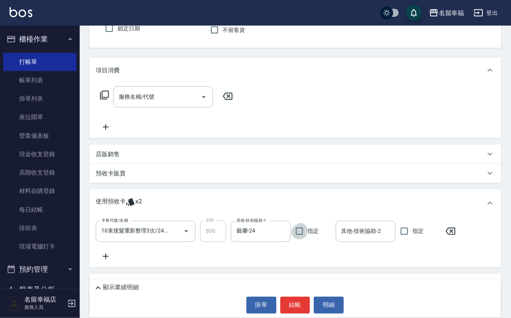
scroll to position [0, 0]
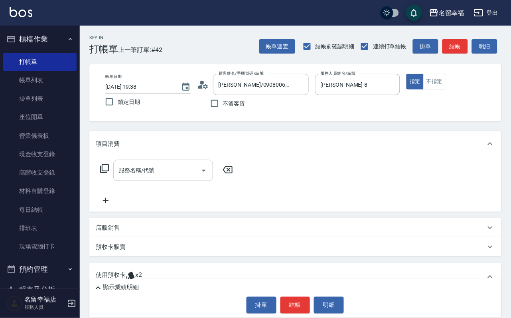
click at [184, 166] on div "服務名稱/代號" at bounding box center [163, 170] width 100 height 21
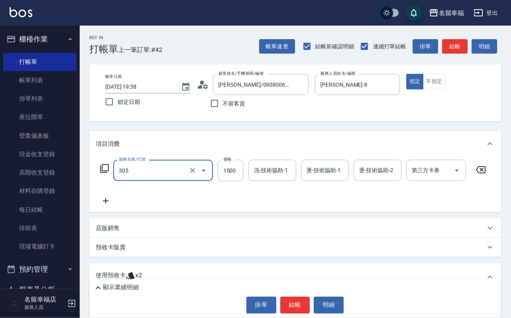
type input "設計燙髮1500(305)"
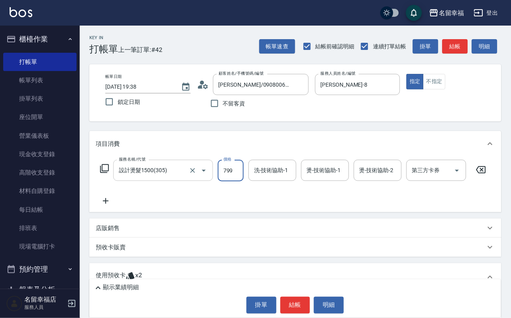
type input "799"
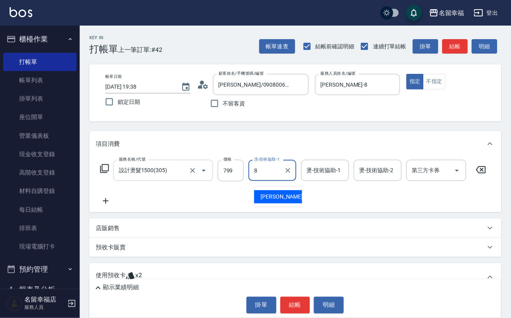
type input "詩婷-8"
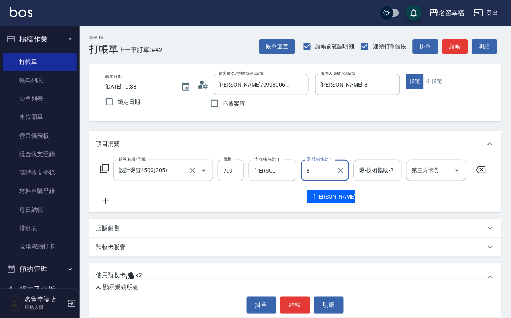
type input "詩婷-8"
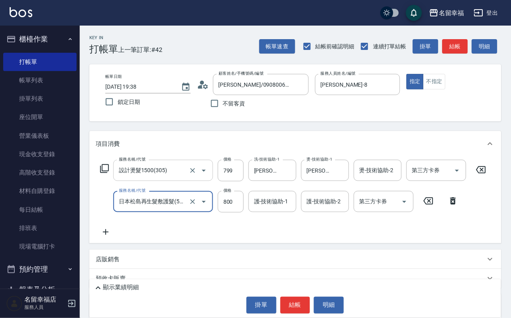
type input "日本松島再生髮敷護髮(506)"
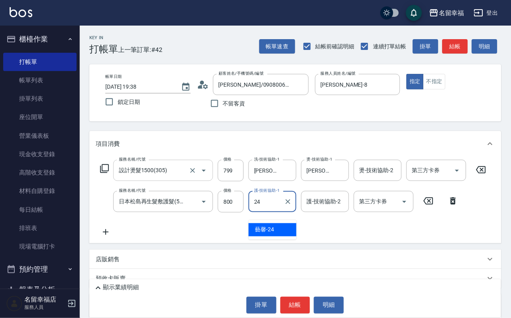
type input "藝馨-24"
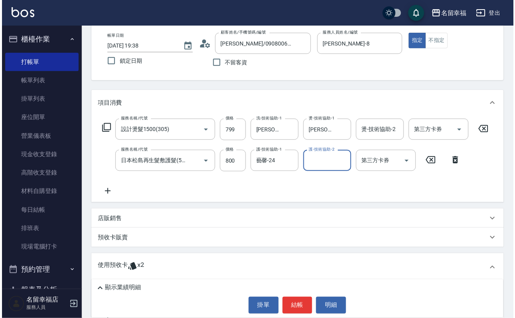
scroll to position [120, 0]
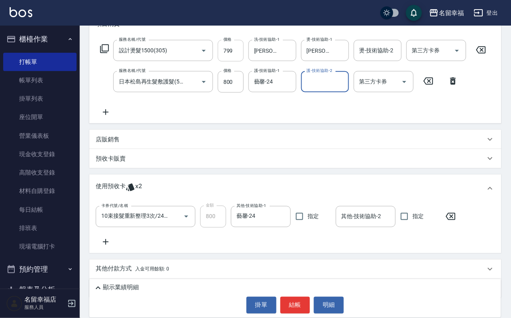
drag, startPoint x: 239, startPoint y: 62, endPoint x: 233, endPoint y: 59, distance: 6.1
click at [239, 61] on input "799" at bounding box center [231, 51] width 26 height 22
click at [233, 59] on input "799" at bounding box center [231, 51] width 26 height 22
type input "899"
click at [307, 309] on button "結帳" at bounding box center [296, 305] width 30 height 17
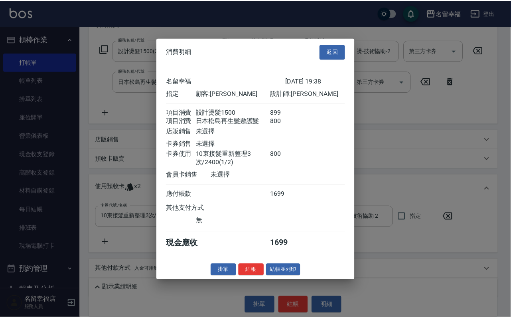
scroll to position [0, 0]
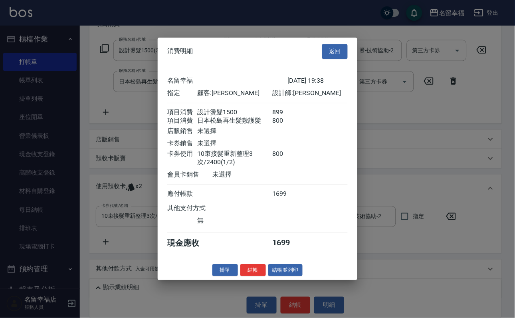
click at [347, 38] on div "消費明細 返回" at bounding box center [258, 52] width 200 height 28
click at [339, 44] on button "返回" at bounding box center [335, 51] width 26 height 15
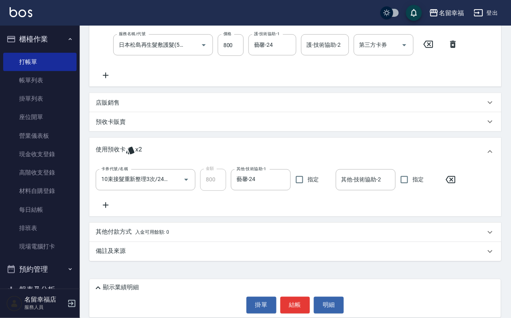
scroll to position [191, 0]
click at [129, 99] on div "店販銷售" at bounding box center [291, 103] width 390 height 8
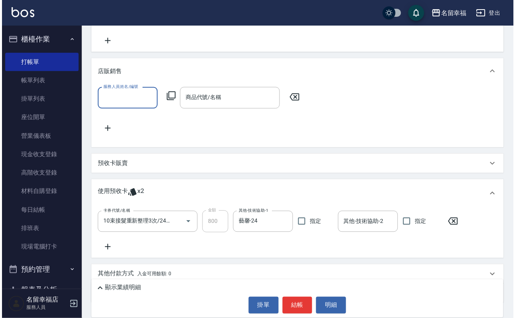
scroll to position [0, 0]
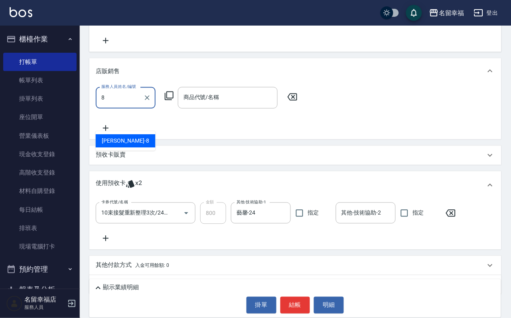
type input "詩婷-8"
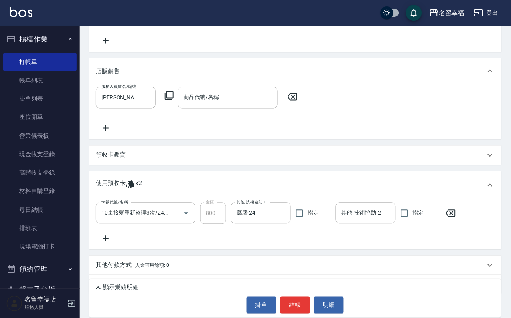
click at [174, 101] on icon at bounding box center [169, 96] width 10 height 10
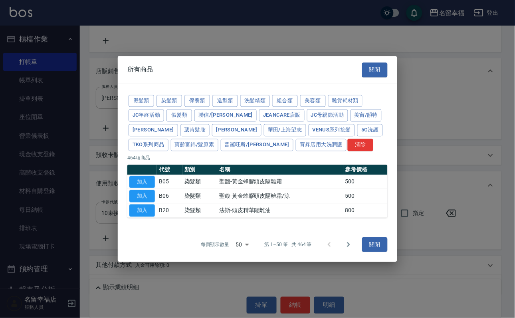
click at [309, 93] on div "燙髮類 染髮類 保養類 造型類 洗髮精類 組合類 美容類 雜貨耗材類 JC年終活動 假髮類 聯信/鳥慧 JeanCare店販 JC母親節活動 美宙/韻特 晨宏…" at bounding box center [257, 122] width 260 height 59
click at [192, 109] on button "假髮類" at bounding box center [179, 115] width 26 height 12
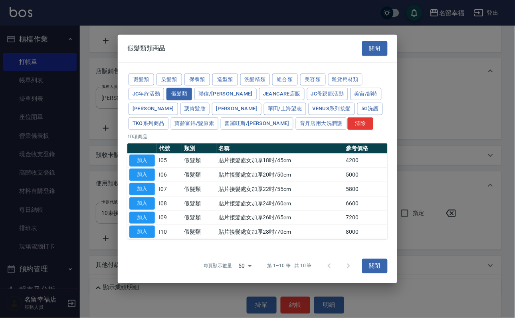
scroll to position [34, 0]
click at [337, 275] on div at bounding box center [339, 265] width 38 height 19
click at [259, 88] on button "JeanCare店販" at bounding box center [282, 94] width 46 height 12
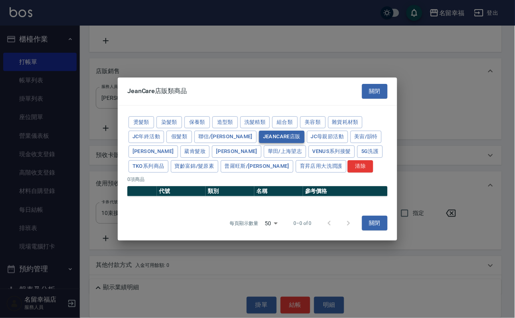
scroll to position [0, 0]
click at [309, 154] on button "Venus系列接髮" at bounding box center [332, 151] width 46 height 12
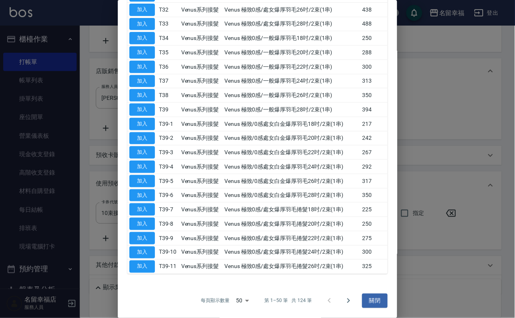
scroll to position [852, 0]
drag, startPoint x: 246, startPoint y: 118, endPoint x: 266, endPoint y: 115, distance: 20.2
click at [263, 117] on td "Venus 極致/0感處女白金爆厚羽毛18吋/2束(1串)" at bounding box center [291, 124] width 138 height 14
click at [266, 31] on td "Venus 極致0感/處女爆厚羽毛28吋/2束(1串)" at bounding box center [291, 24] width 138 height 14
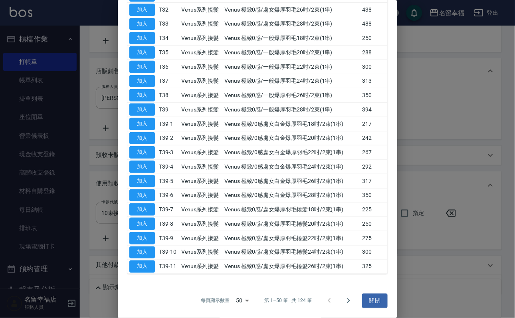
scroll to position [912, 0]
click at [346, 296] on icon "Go to next page" at bounding box center [349, 301] width 10 height 10
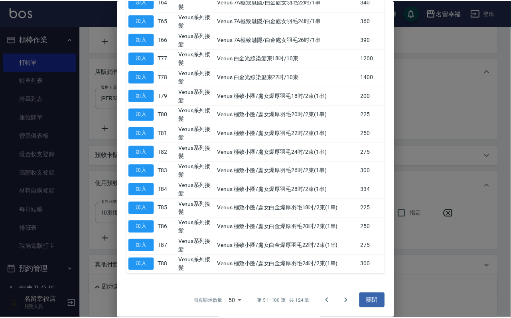
scroll to position [653, 0]
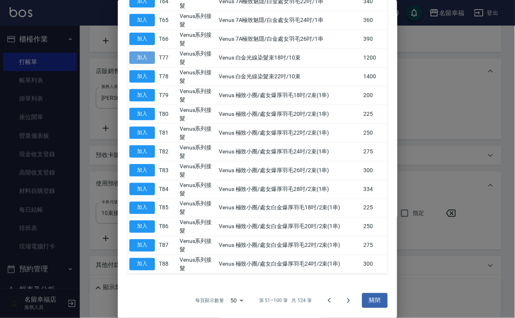
click at [150, 64] on button "加入" at bounding box center [142, 57] width 26 height 12
type input "Venus 白金光線染髮束18吋/10束"
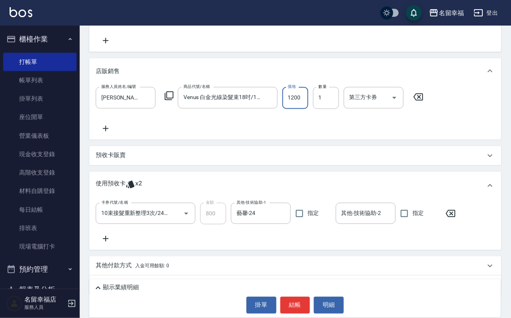
click at [302, 109] on input "1200" at bounding box center [296, 98] width 26 height 22
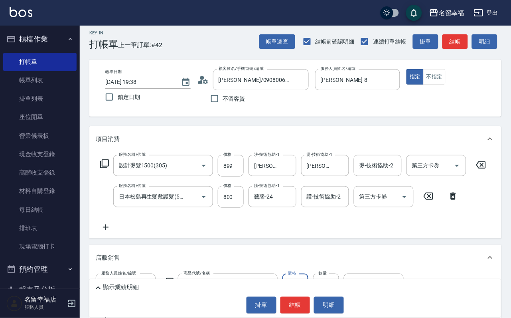
scroll to position [0, 0]
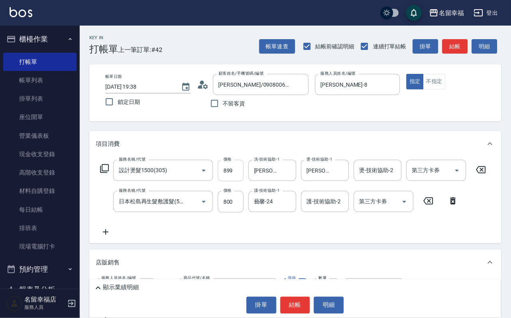
type input "1500"
drag, startPoint x: 236, startPoint y: 170, endPoint x: 247, endPoint y: 168, distance: 11.4
click at [236, 170] on input "899" at bounding box center [231, 171] width 26 height 22
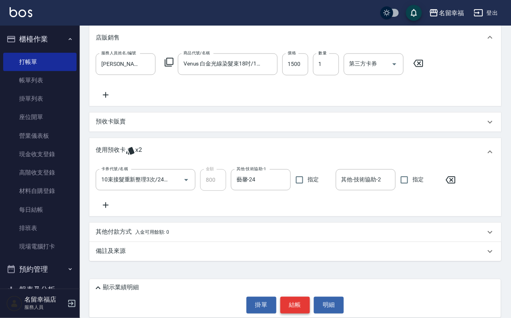
type input "898"
click at [290, 299] on button "結帳" at bounding box center [296, 305] width 30 height 17
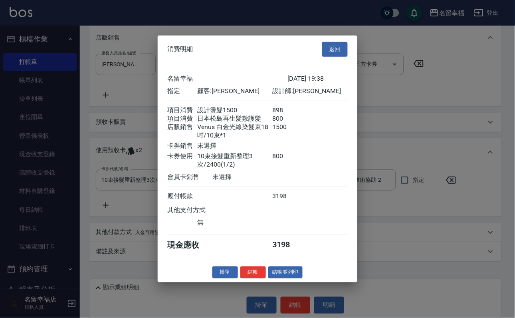
scroll to position [151, 0]
click at [268, 278] on button "結帳並列印" at bounding box center [285, 272] width 35 height 12
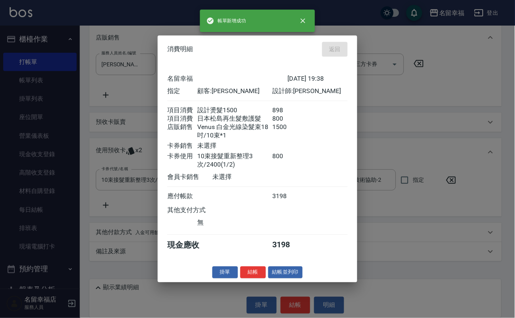
type input "2025/08/16 19:40"
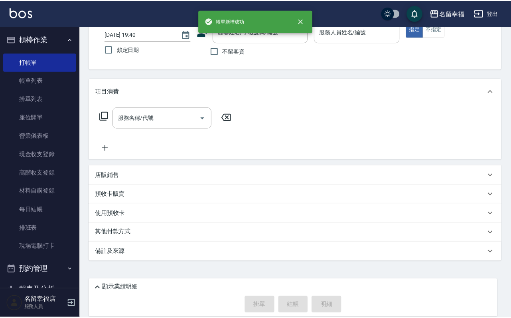
scroll to position [0, 0]
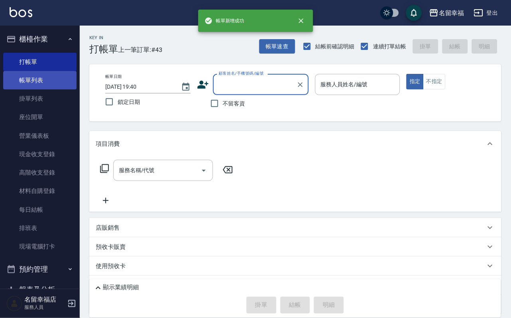
click at [23, 82] on link "帳單列表" at bounding box center [39, 80] width 73 height 18
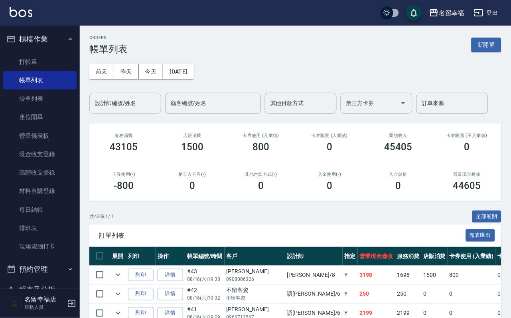
click at [120, 114] on div "設計師編號/姓名" at bounding box center [125, 103] width 72 height 21
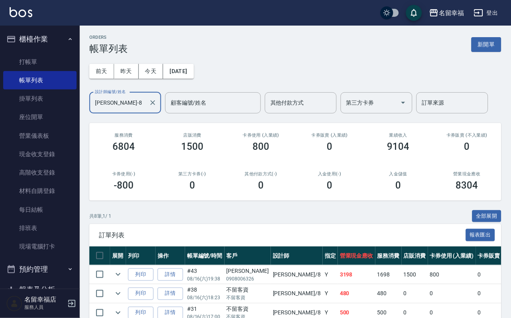
scroll to position [218, 0]
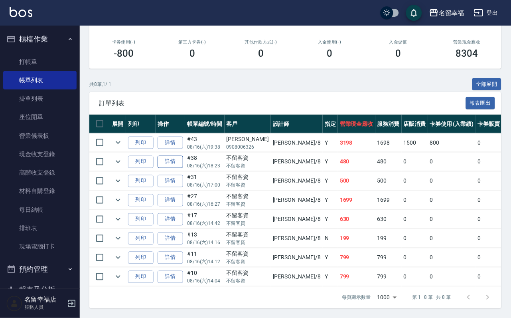
type input "詩婷-8"
click at [182, 156] on link "詳情" at bounding box center [171, 162] width 26 height 12
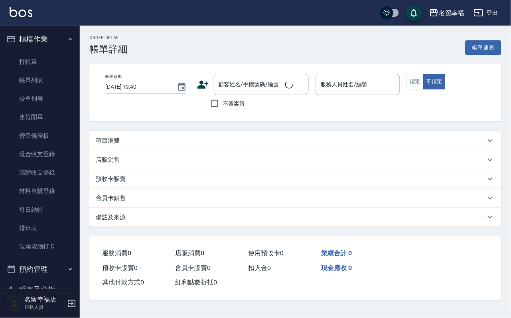
type input "2025/08/16 18:23"
checkbox input "true"
type input "詩婷-8"
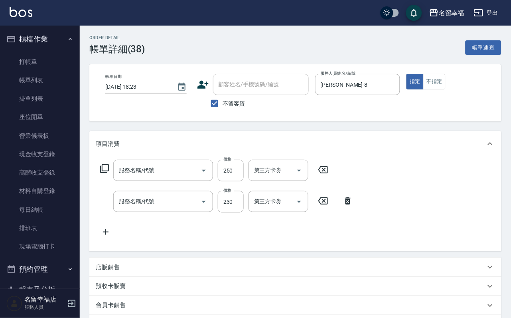
type input "指定單剪(203)"
type input "洗髮(101)"
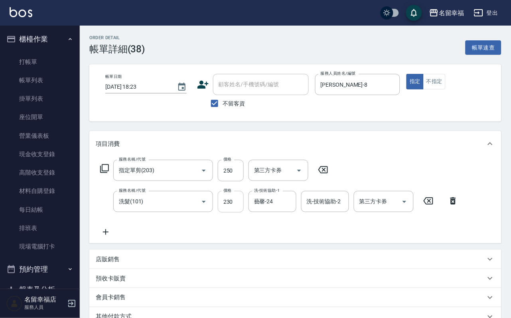
click at [238, 206] on input "230" at bounding box center [231, 202] width 26 height 22
click at [236, 178] on input "250" at bounding box center [231, 171] width 26 height 22
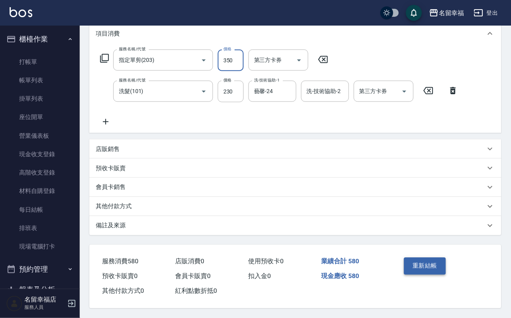
type input "350"
click at [424, 257] on button "重新結帳" at bounding box center [425, 265] width 42 height 17
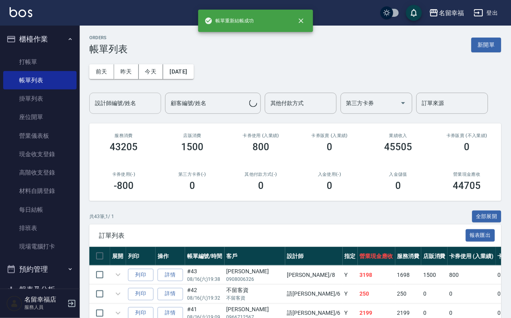
click at [117, 103] on div "設計師編號/姓名 設計師編號/姓名" at bounding box center [125, 103] width 72 height 21
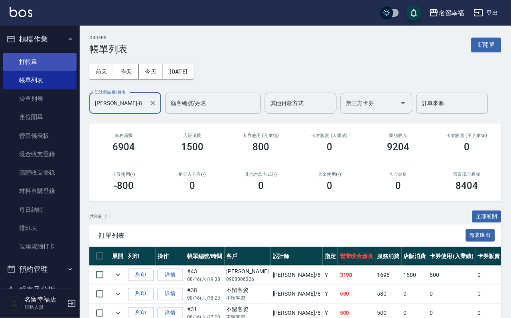
type input "詩婷-8"
click at [49, 71] on link "打帳單" at bounding box center [39, 62] width 73 height 18
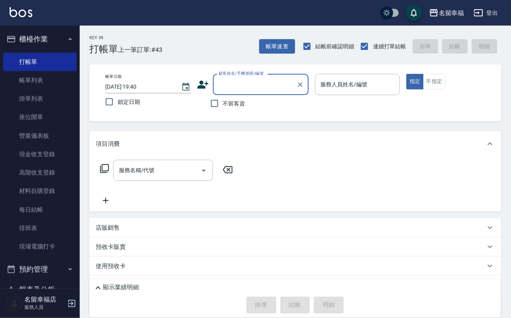
click at [230, 108] on span "不留客資" at bounding box center [234, 103] width 22 height 8
click at [223, 108] on input "不留客資" at bounding box center [214, 103] width 17 height 17
checkbox input "true"
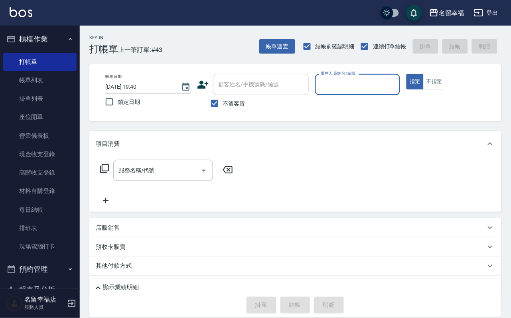
click at [380, 91] on input "服務人員姓名/編號" at bounding box center [358, 84] width 78 height 14
type input "珮瑜-1"
type button "true"
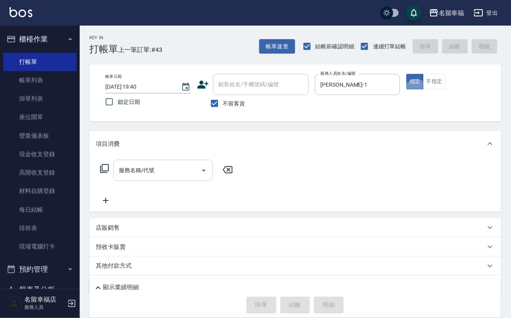
click at [167, 170] on input "服務名稱/代號" at bounding box center [157, 170] width 81 height 14
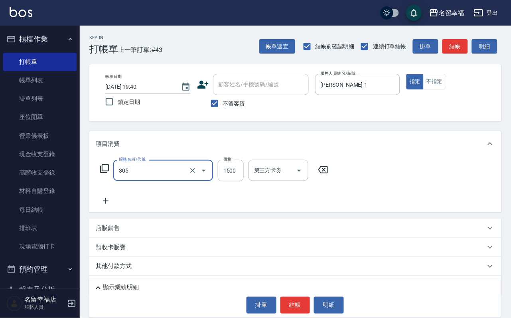
type input "設計燙髮1500(305)"
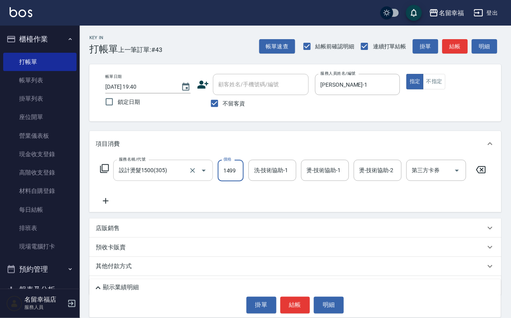
scroll to position [0, 0]
type input "1499"
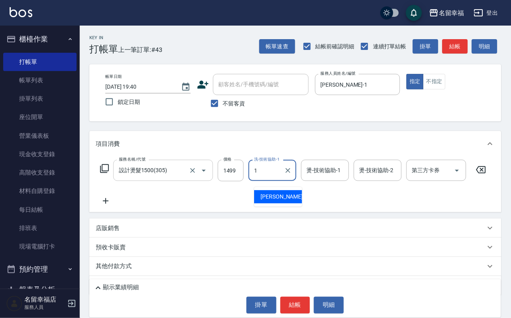
type input "珮瑜-1"
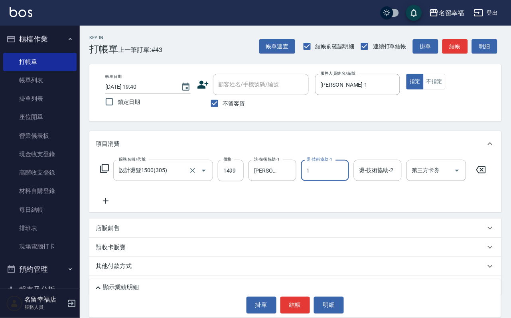
type input "珮瑜-1"
click at [302, 299] on button "結帳" at bounding box center [296, 305] width 30 height 17
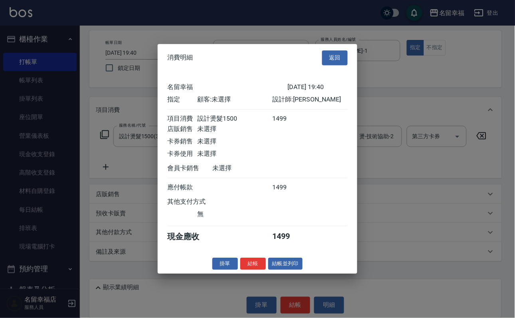
scroll to position [99, 0]
click at [246, 270] on button "結帳" at bounding box center [253, 263] width 26 height 12
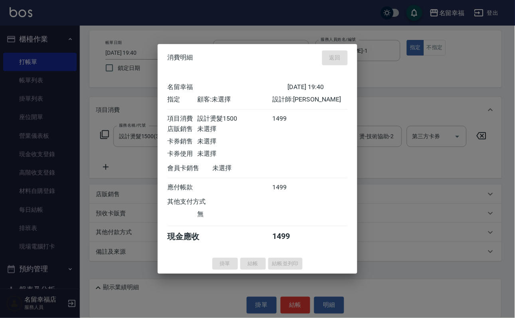
type input "2025/08/16 19:46"
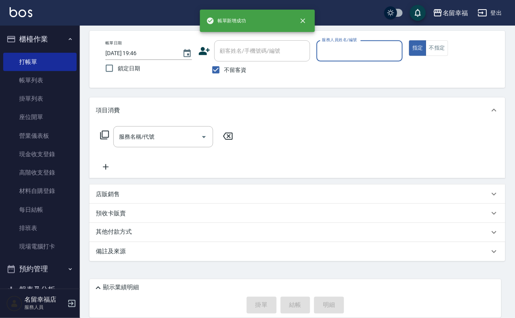
scroll to position [48, 0]
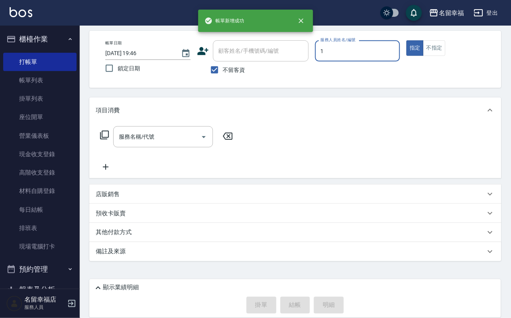
type input "珮瑜-1"
click at [186, 131] on input "服務名稱/代號" at bounding box center [157, 137] width 81 height 14
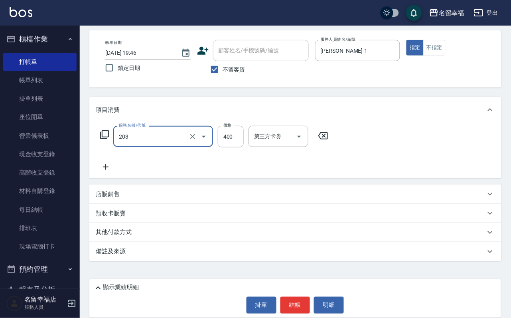
type input "指定單剪(203)"
type input "300"
click at [297, 303] on button "結帳" at bounding box center [296, 305] width 30 height 17
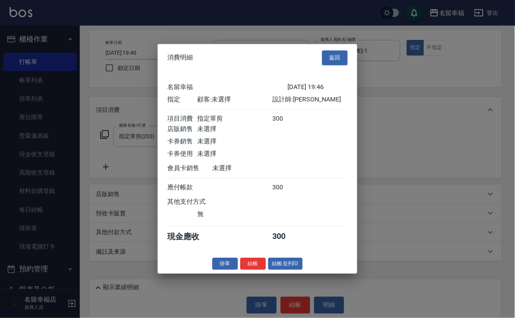
scroll to position [99, 0]
click at [240, 270] on button "結帳" at bounding box center [253, 263] width 26 height 12
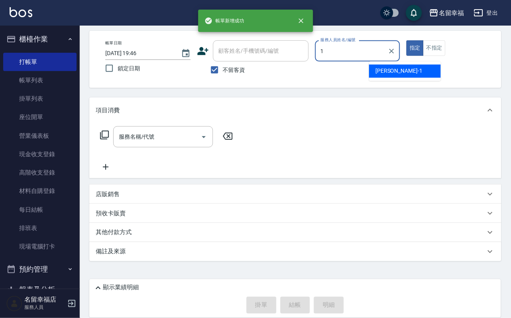
type input "珮瑜-1"
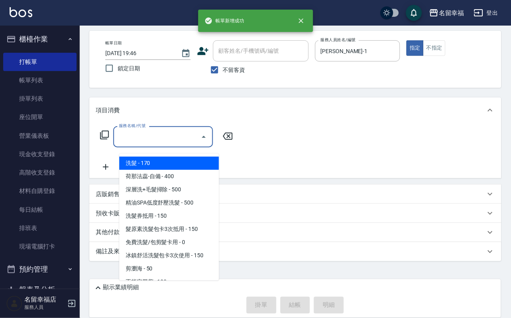
click at [136, 130] on input "服務名稱/代號" at bounding box center [157, 137] width 81 height 14
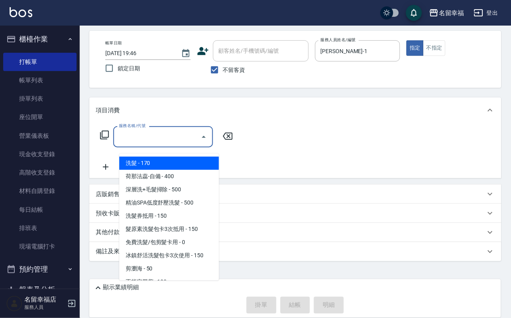
type input "1"
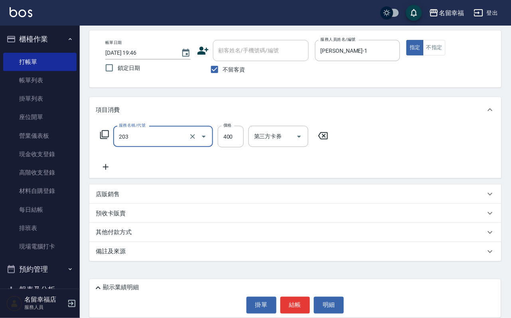
type input "指定單剪(203)"
type input "450"
click at [305, 297] on button "結帳" at bounding box center [296, 305] width 30 height 17
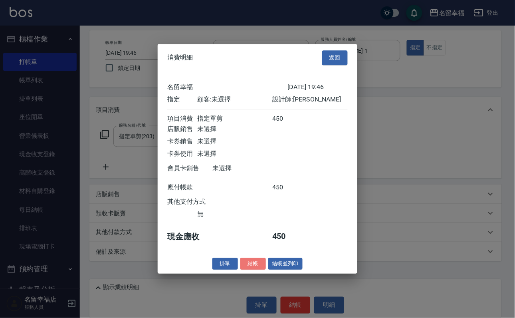
click at [248, 270] on button "結帳" at bounding box center [253, 263] width 26 height 12
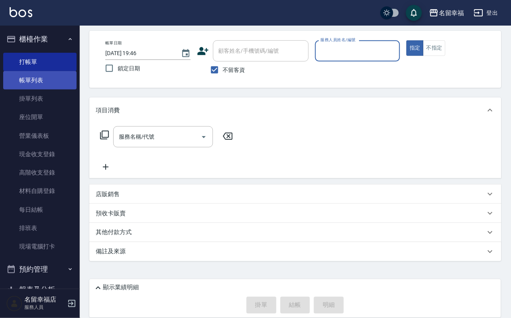
click at [33, 83] on link "帳單列表" at bounding box center [39, 80] width 73 height 18
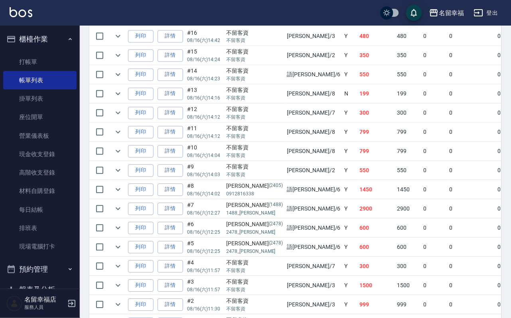
scroll to position [838, 0]
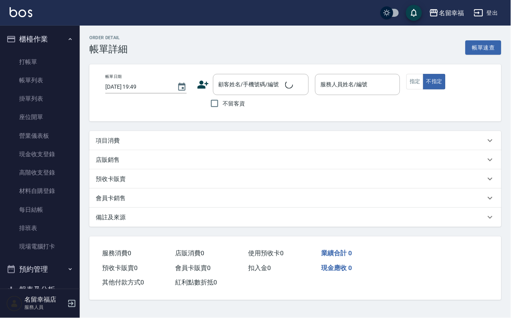
type input "2025/08/16 14:42"
checkbox input "true"
type input "詩婷-8"
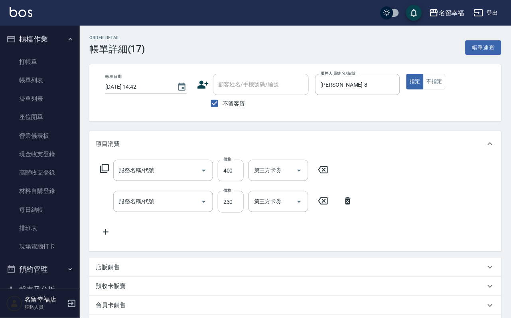
type input "指定單剪(203)"
type input "洗髮(101)"
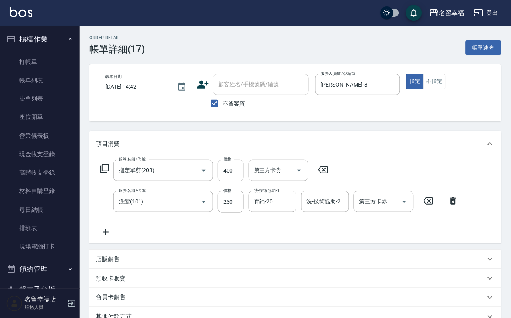
drag, startPoint x: 242, startPoint y: 180, endPoint x: 247, endPoint y: 183, distance: 5.4
click at [242, 180] on input "400" at bounding box center [231, 171] width 26 height 22
type input "300"
click at [349, 156] on div "項目消費" at bounding box center [295, 144] width 412 height 26
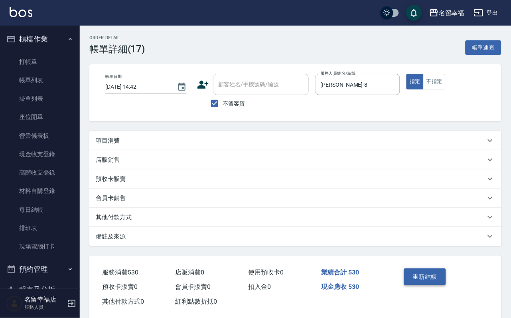
click at [428, 280] on button "重新結帳" at bounding box center [425, 276] width 42 height 17
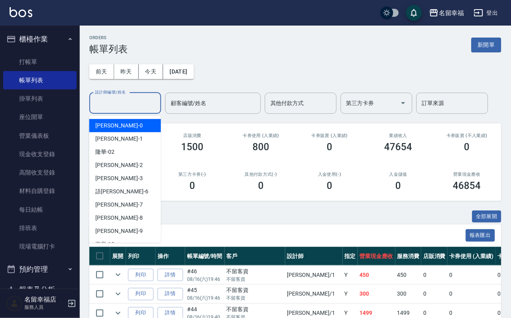
click at [125, 103] on input "設計師編號/姓名" at bounding box center [125, 103] width 65 height 14
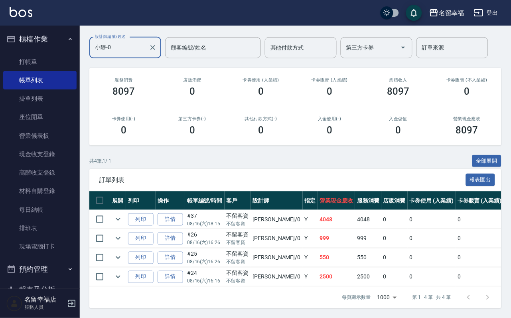
scroll to position [118, 0]
type input "小靜-0"
click at [22, 61] on link "打帳單" at bounding box center [39, 62] width 73 height 18
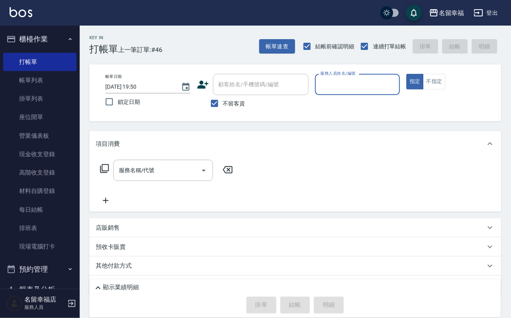
type input "0"
type input "晉瑋-3"
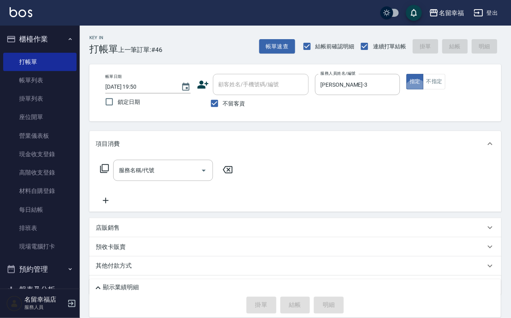
type button "true"
click at [109, 173] on icon at bounding box center [105, 169] width 10 height 10
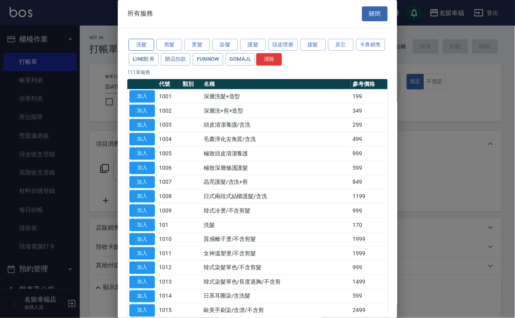
click at [138, 49] on button "洗髮" at bounding box center [142, 45] width 26 height 12
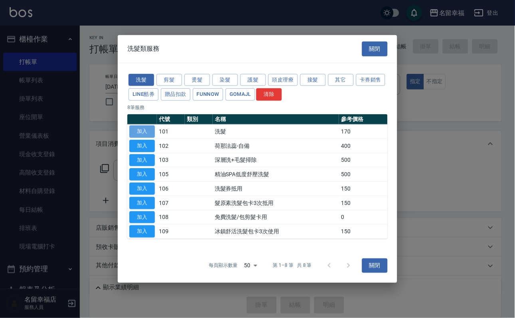
click at [137, 125] on button "加入" at bounding box center [142, 131] width 26 height 12
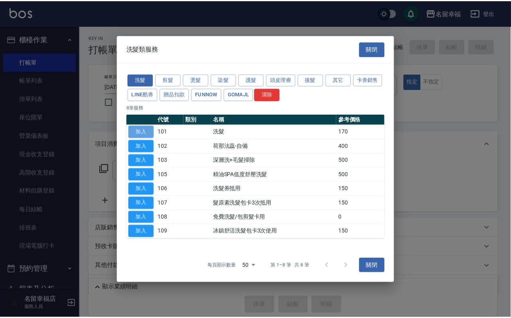
type input "洗髮(101)"
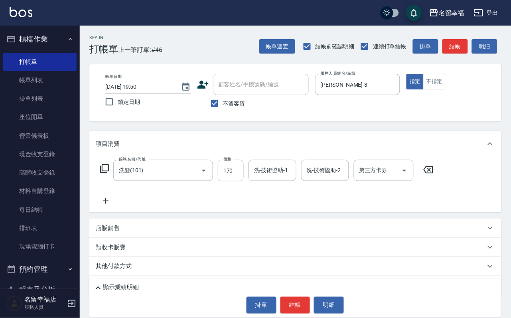
click at [244, 177] on input "170" at bounding box center [231, 171] width 26 height 22
type input "250"
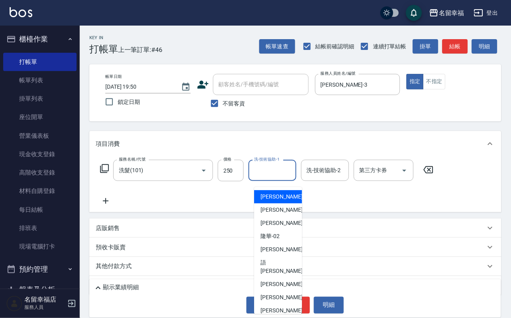
click at [290, 177] on input "洗-技術協助-1" at bounding box center [272, 170] width 41 height 14
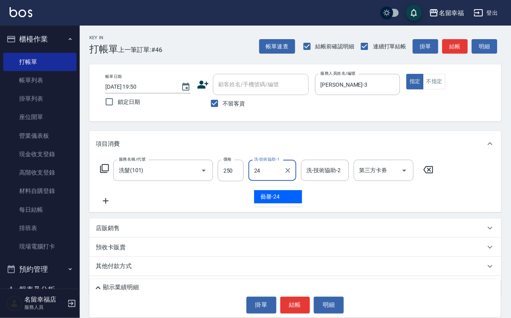
type input "藝馨-24"
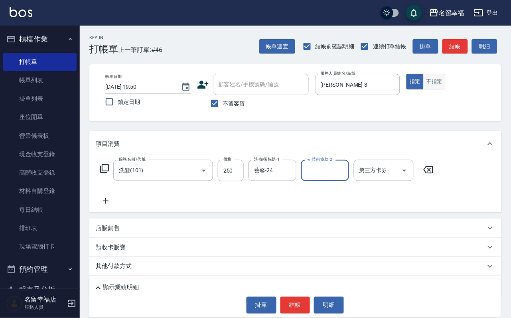
click at [446, 83] on button "不指定" at bounding box center [435, 82] width 22 height 16
click at [283, 306] on button "結帳" at bounding box center [296, 305] width 30 height 17
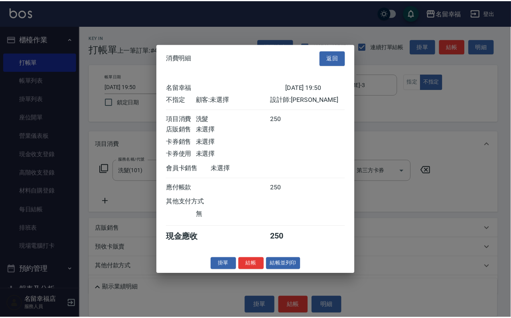
scroll to position [113, 0]
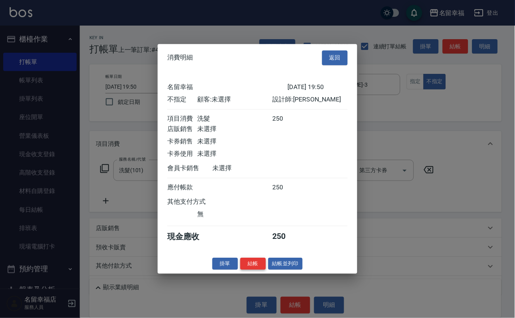
click at [240, 270] on button "結帳" at bounding box center [253, 263] width 26 height 12
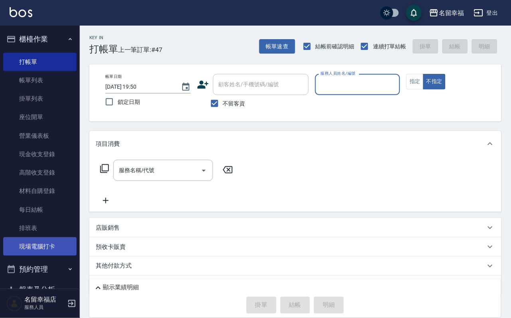
click at [55, 256] on link "現場電腦打卡" at bounding box center [39, 246] width 73 height 18
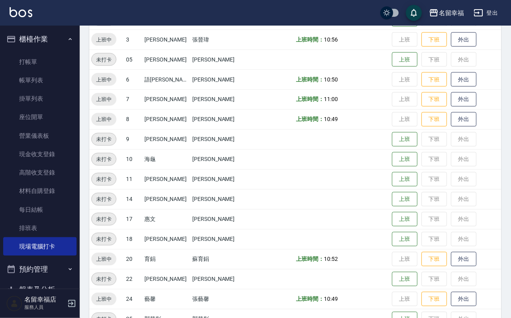
scroll to position [261, 0]
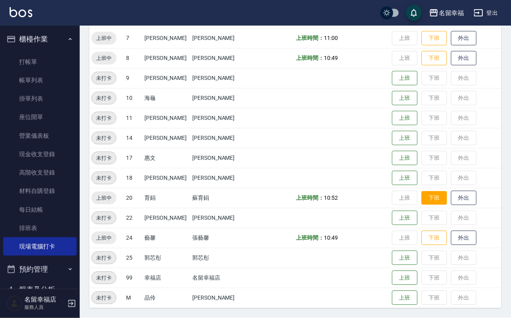
click at [440, 200] on button "下班" at bounding box center [435, 198] width 26 height 14
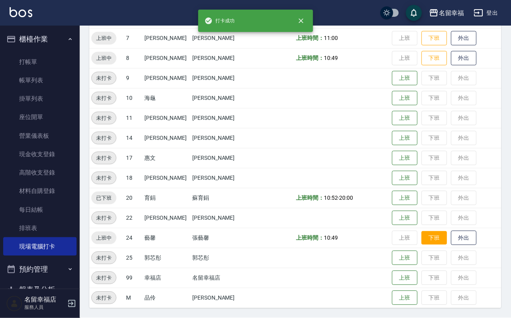
click at [434, 235] on button "下班" at bounding box center [435, 238] width 26 height 14
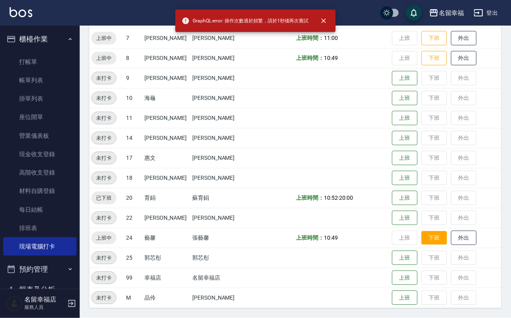
click at [440, 235] on button "下班" at bounding box center [435, 238] width 26 height 14
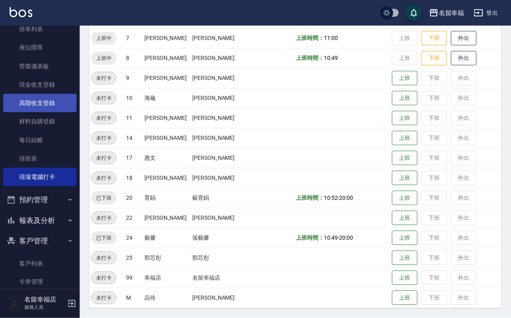
scroll to position [157, 0]
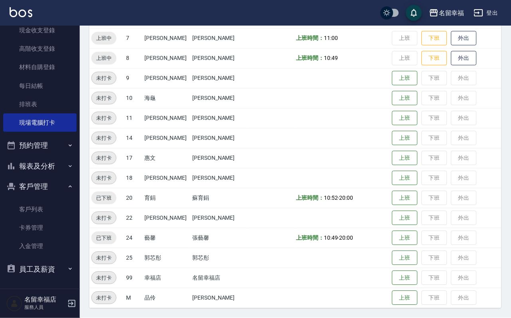
click at [60, 156] on button "報表及分析" at bounding box center [39, 166] width 73 height 21
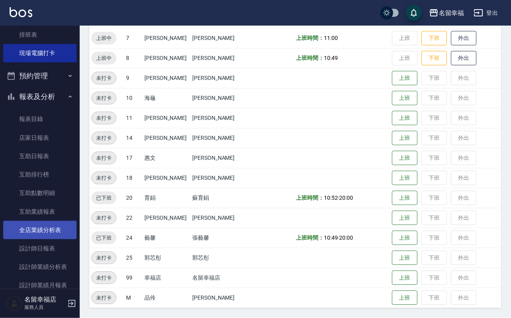
scroll to position [217, 0]
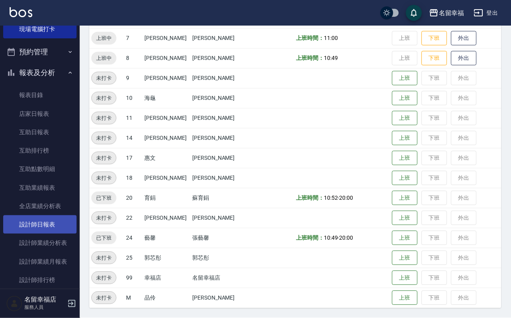
click at [47, 234] on link "設計師日報表" at bounding box center [39, 224] width 73 height 18
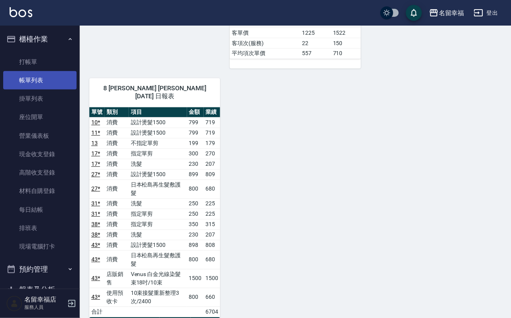
scroll to position [659, 0]
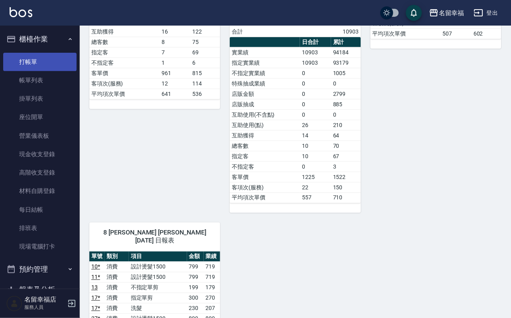
click at [30, 69] on link "打帳單" at bounding box center [39, 62] width 73 height 18
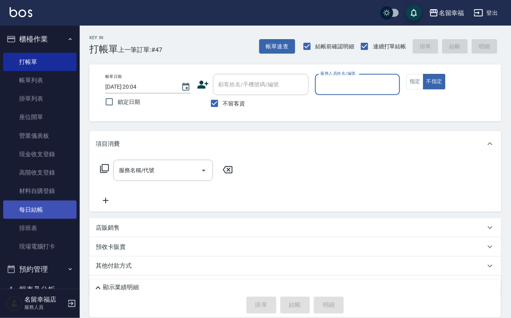
click at [37, 84] on link "帳單列表" at bounding box center [39, 80] width 73 height 18
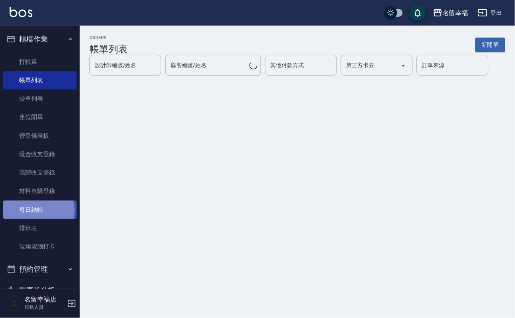
click at [35, 219] on link "每日結帳" at bounding box center [39, 209] width 73 height 18
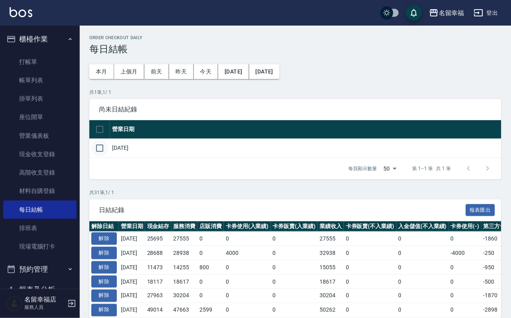
click at [103, 156] on input "checkbox" at bounding box center [99, 148] width 17 height 17
checkbox input "true"
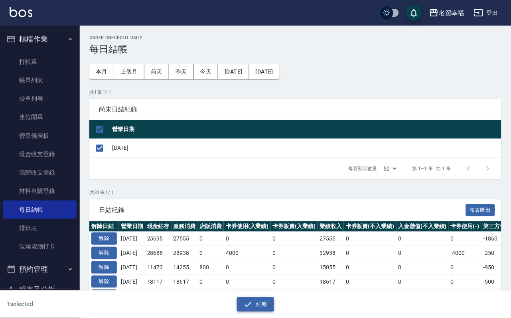
click at [244, 299] on icon "button" at bounding box center [249, 304] width 10 height 10
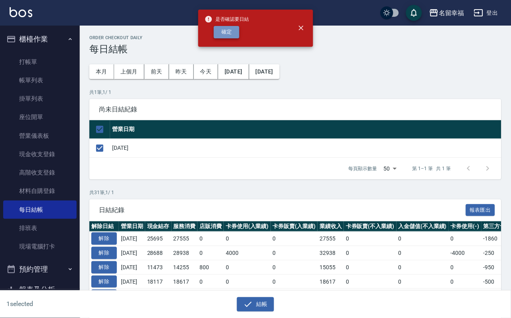
click at [237, 32] on button "確定" at bounding box center [227, 32] width 26 height 12
checkbox input "false"
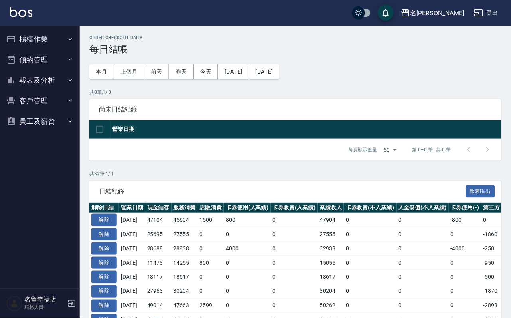
click at [38, 63] on button "預約管理" at bounding box center [39, 60] width 73 height 21
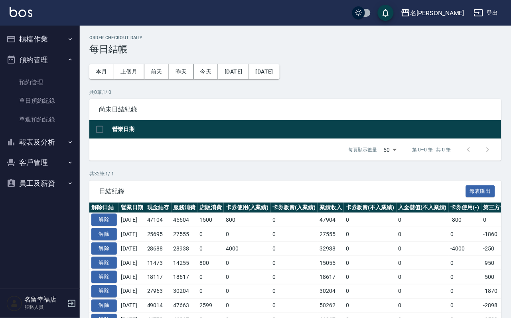
click at [45, 78] on ul "預約管理 單日預約紀錄 單週預約紀錄" at bounding box center [39, 101] width 73 height 62
drag, startPoint x: 45, startPoint y: 78, endPoint x: 45, endPoint y: 71, distance: 7.6
click at [45, 77] on ul "預約管理 單日預約紀錄 單週預約紀錄" at bounding box center [39, 101] width 73 height 62
click at [45, 70] on button "預約管理" at bounding box center [39, 60] width 73 height 21
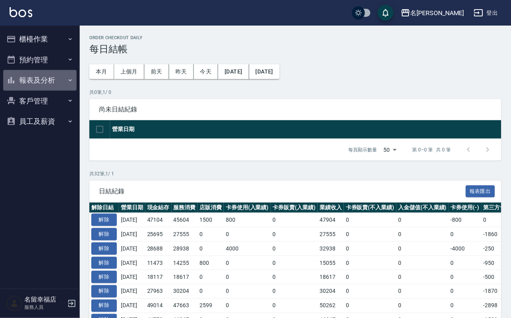
click at [44, 85] on button "報表及分析" at bounding box center [39, 80] width 73 height 21
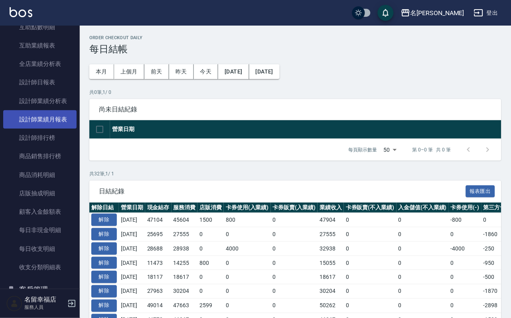
scroll to position [120, 0]
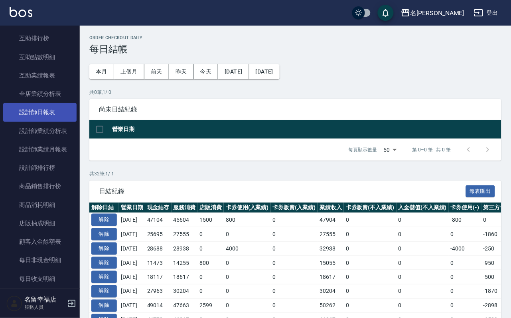
click at [44, 121] on link "設計師日報表" at bounding box center [39, 112] width 73 height 18
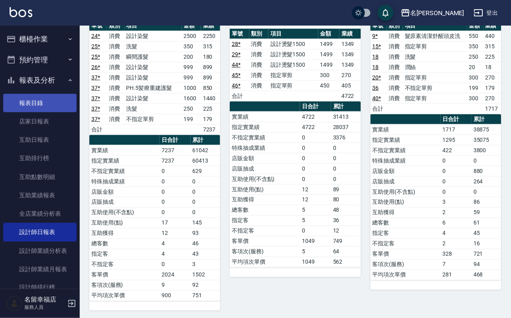
scroll to position [60, 0]
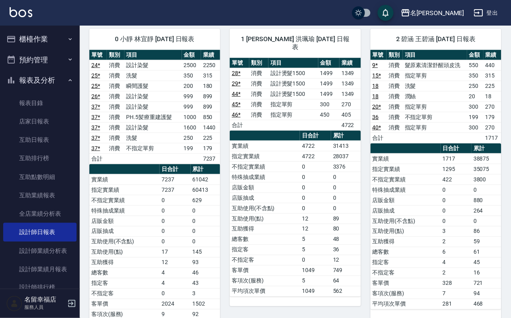
click at [47, 91] on button "報表及分析" at bounding box center [39, 80] width 73 height 21
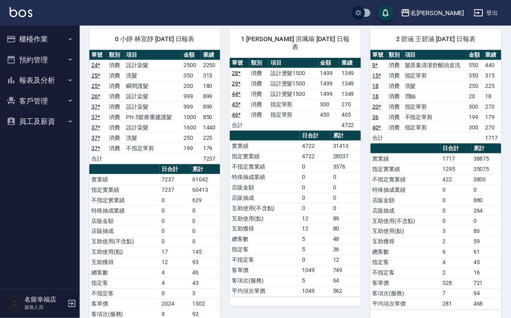
click at [47, 38] on button "櫃檯作業" at bounding box center [39, 39] width 73 height 21
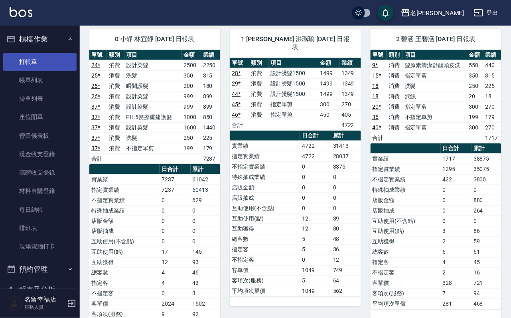
click at [53, 64] on link "打帳單" at bounding box center [39, 62] width 73 height 18
